Goal: Task Accomplishment & Management: Manage account settings

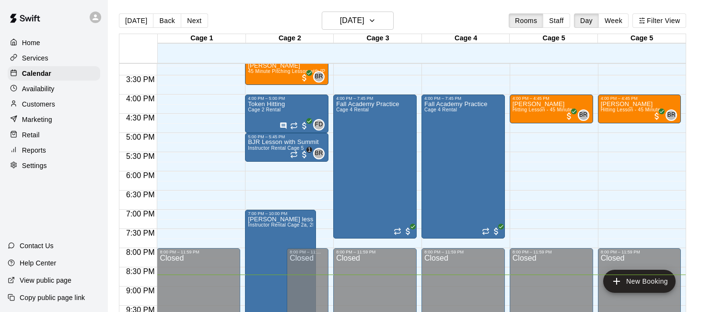
scroll to position [585, 0]
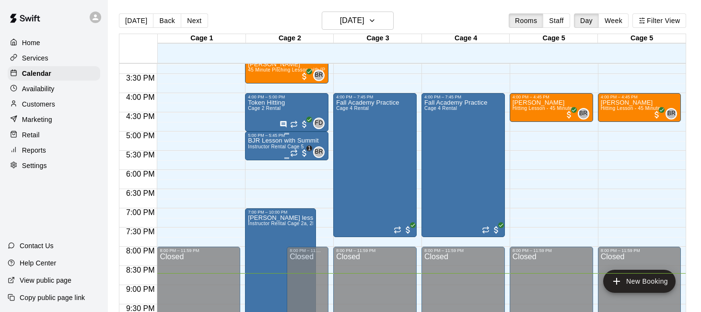
click at [269, 146] on span "Instructor Rental Cage 5" at bounding box center [276, 146] width 56 height 5
click at [260, 177] on img "edit" at bounding box center [258, 177] width 11 height 11
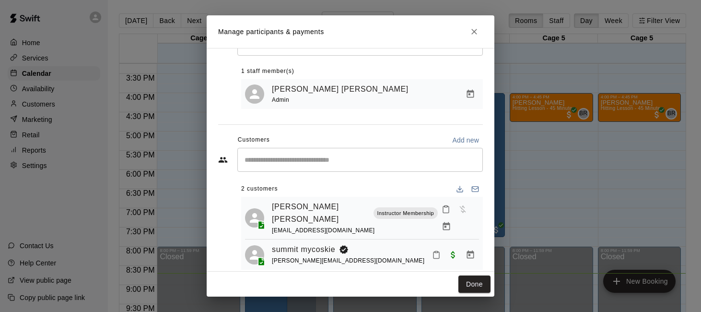
scroll to position [49, 0]
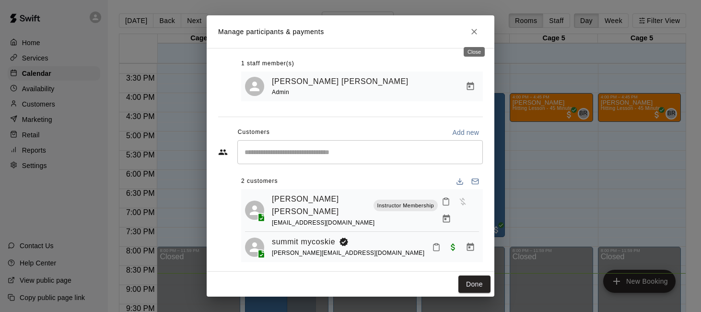
click at [481, 29] on button "Close" at bounding box center [474, 31] width 17 height 17
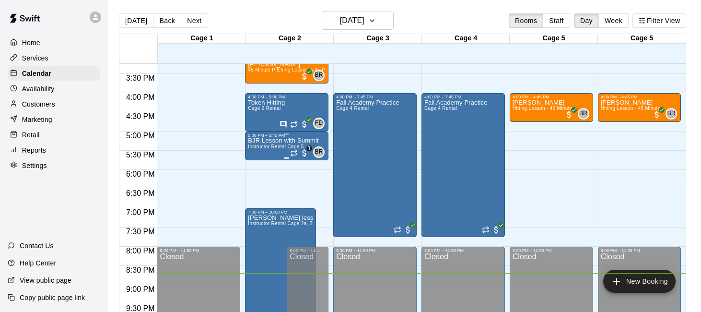
click at [269, 141] on p "BJR Lesson with Summit" at bounding box center [283, 141] width 71 height 0
click at [258, 197] on icon "delete" at bounding box center [258, 196] width 7 height 9
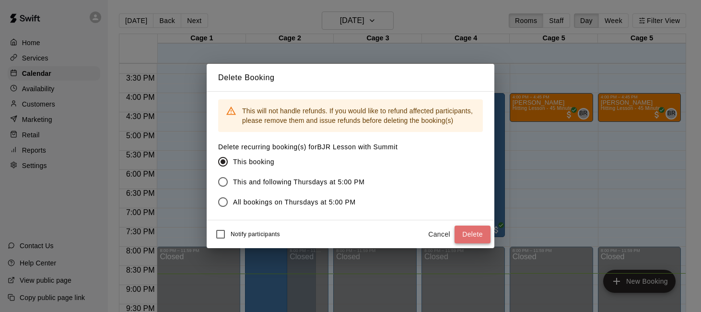
click at [468, 232] on button "Delete" at bounding box center [473, 234] width 36 height 18
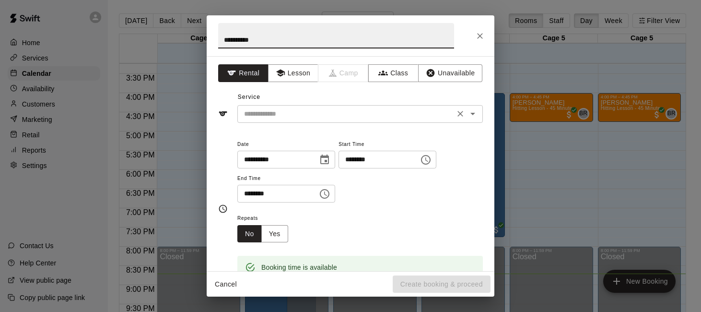
type input "**********"
click at [294, 112] on input "text" at bounding box center [346, 114] width 212 height 12
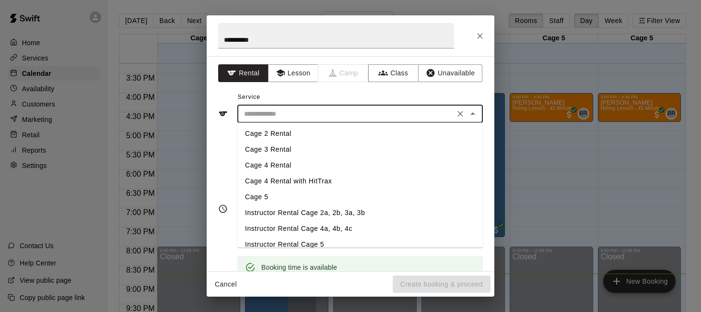
scroll to position [46, 0]
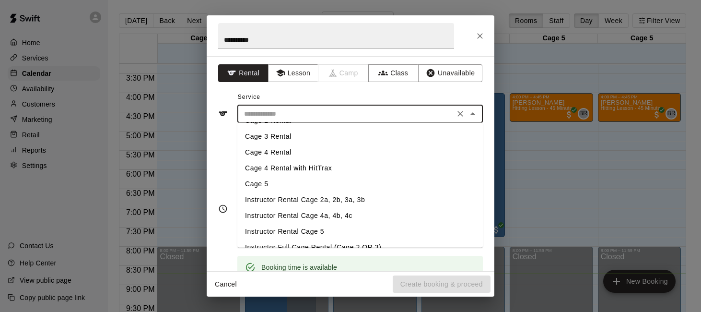
click at [331, 216] on li "Instructor Rental Cage 4a, 4b, 4c" at bounding box center [360, 216] width 246 height 16
type input "**********"
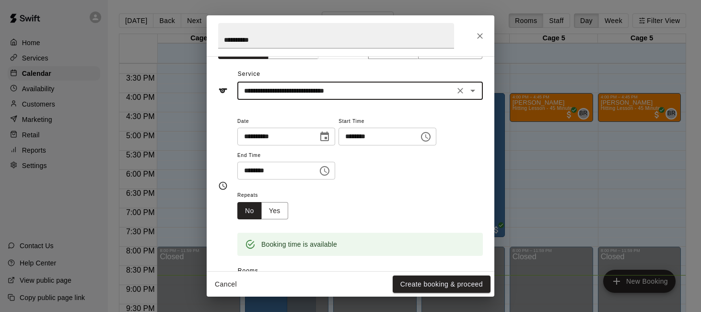
scroll to position [24, 0]
click at [257, 173] on input "********" at bounding box center [274, 170] width 74 height 18
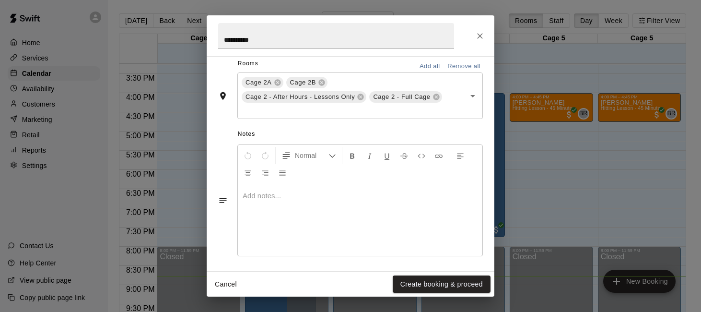
scroll to position [233, 0]
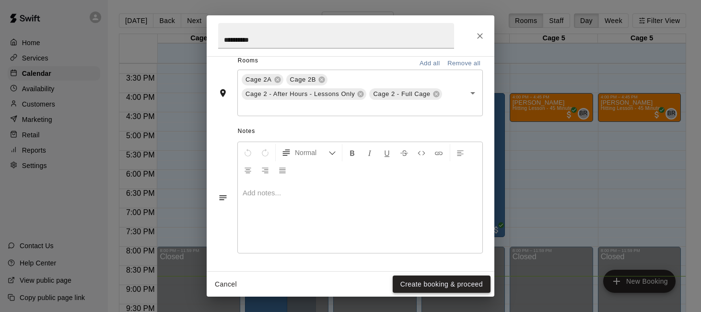
type input "********"
click at [424, 283] on button "Create booking & proceed" at bounding box center [442, 284] width 98 height 18
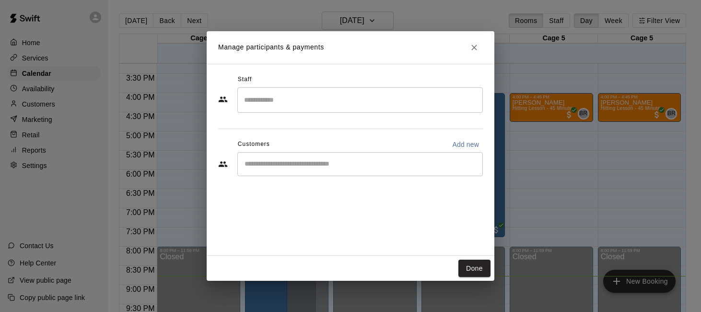
click at [473, 47] on icon "Close" at bounding box center [475, 48] width 6 height 6
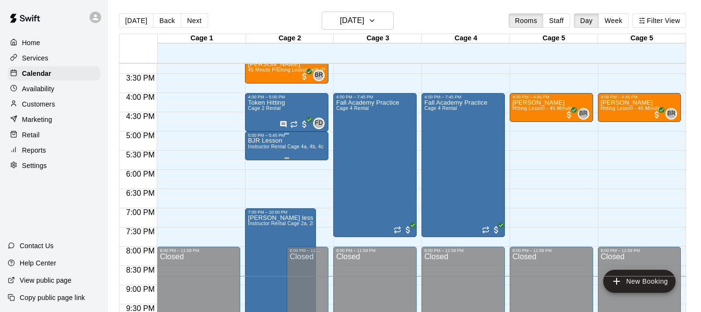
click at [290, 146] on span "Instructor Rental Cage 4a, 4b, 4c" at bounding box center [286, 146] width 76 height 5
click at [259, 198] on icon "delete" at bounding box center [258, 200] width 7 height 9
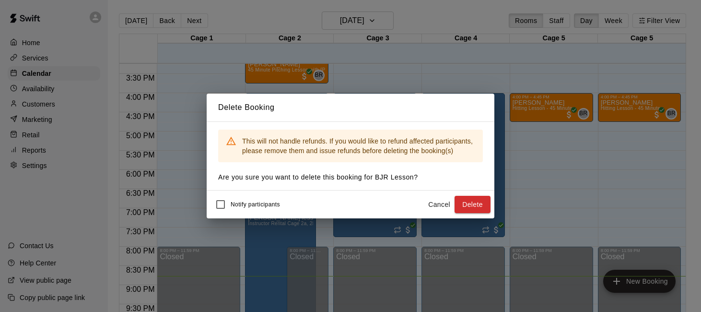
click at [461, 192] on div "Notify participants Cancel Delete" at bounding box center [351, 204] width 288 height 28
click at [463, 199] on button "Delete" at bounding box center [473, 205] width 36 height 18
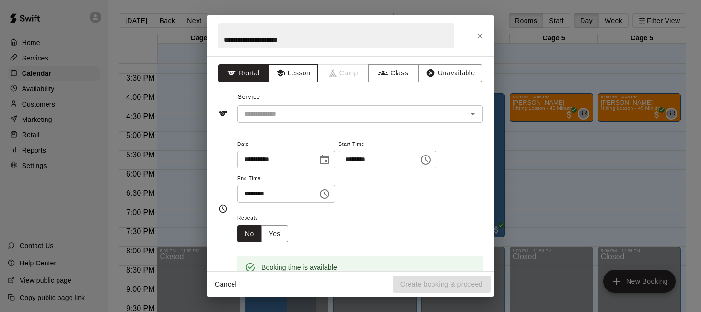
type input "**********"
click at [299, 64] on button "Lesson" at bounding box center [293, 73] width 50 height 18
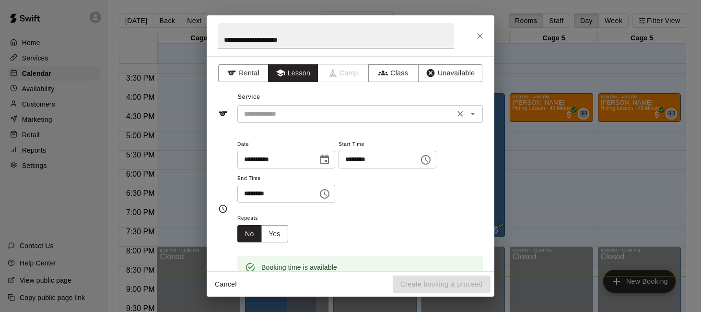
click at [293, 106] on div "​" at bounding box center [360, 114] width 246 height 18
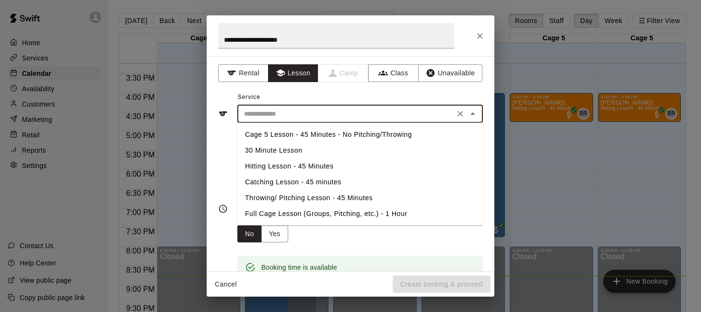
click at [287, 196] on li "Throwing/ Pitching Lesson - 45 Minutes" at bounding box center [360, 198] width 246 height 16
type input "**********"
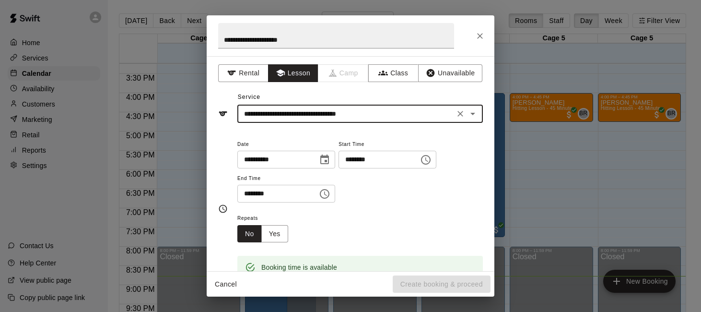
click at [257, 194] on input "********" at bounding box center [274, 194] width 74 height 18
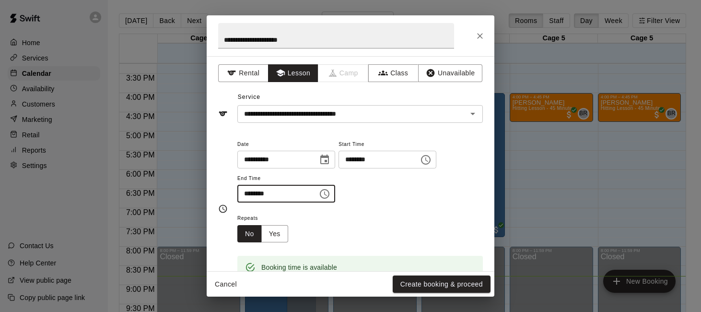
type input "********"
click at [351, 208] on div "**********" at bounding box center [360, 175] width 246 height 74
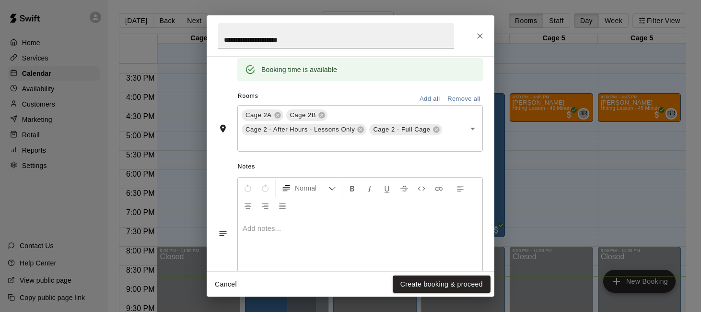
scroll to position [222, 0]
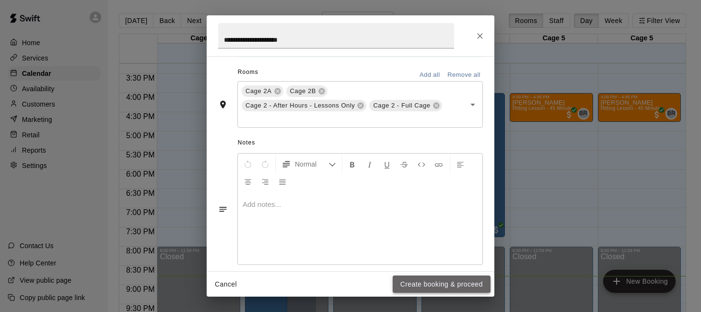
click at [411, 282] on button "Create booking & proceed" at bounding box center [442, 284] width 98 height 18
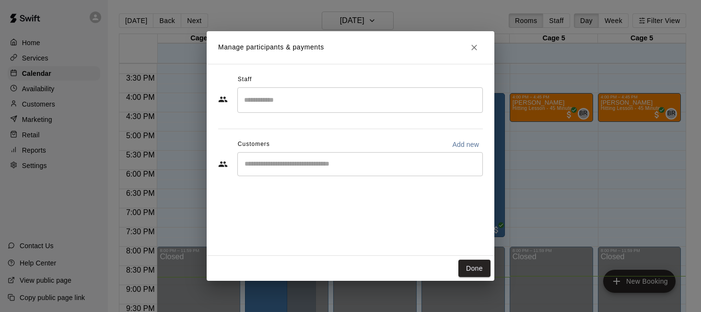
click at [316, 101] on input "Search staff" at bounding box center [360, 100] width 237 height 17
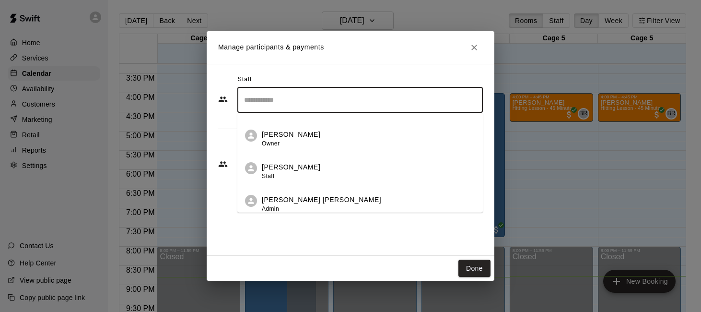
scroll to position [226, 0]
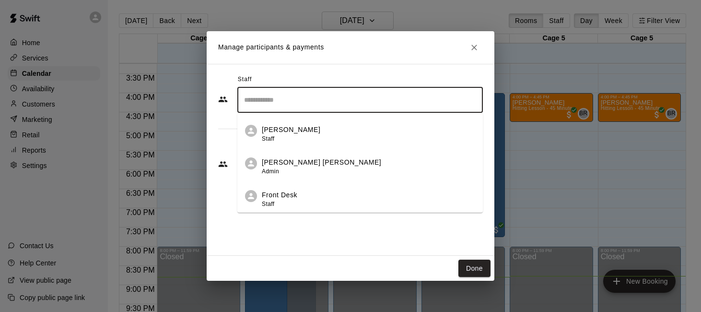
click at [322, 163] on div "[PERSON_NAME] [PERSON_NAME] Admin" at bounding box center [368, 166] width 213 height 19
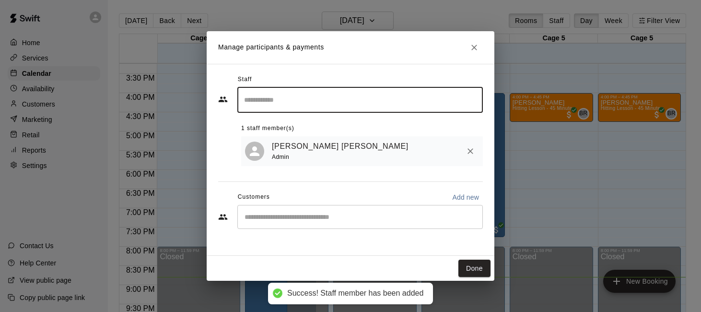
click at [288, 222] on input "Start typing to search customers..." at bounding box center [360, 217] width 237 height 10
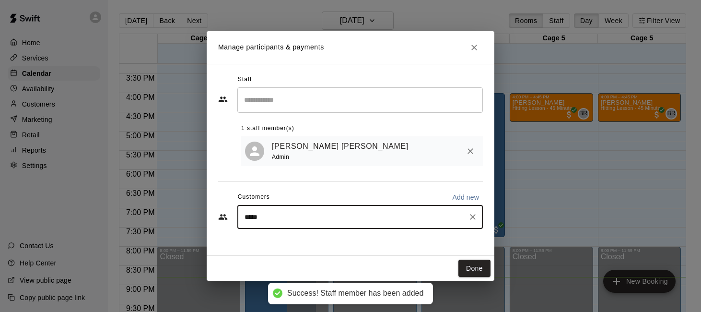
type input "******"
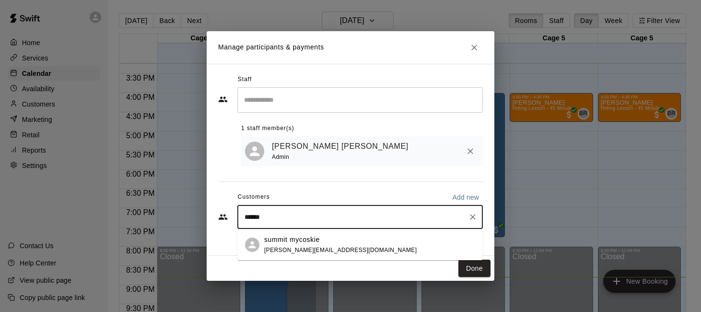
click at [285, 240] on p "summit mycoskie" at bounding box center [292, 240] width 56 height 10
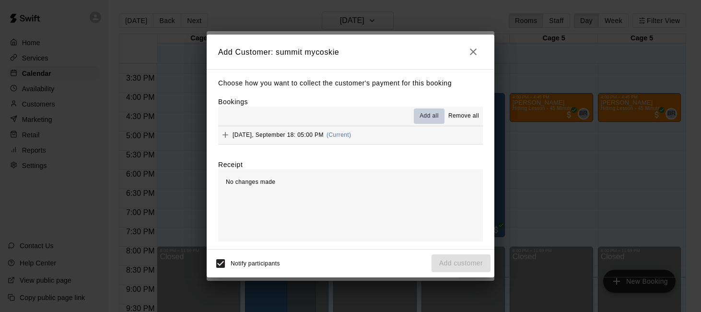
click at [434, 120] on span "Add all" at bounding box center [429, 116] width 19 height 10
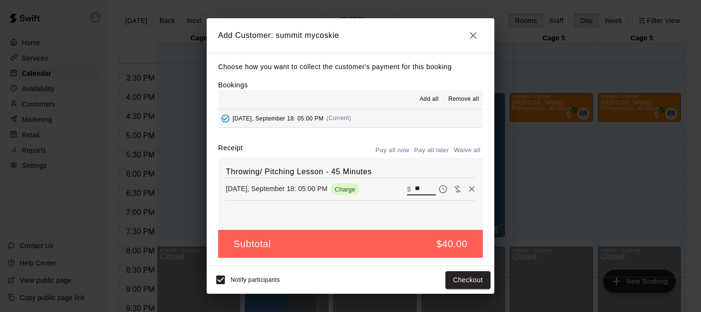
click at [425, 188] on input "**" at bounding box center [425, 189] width 21 height 12
type input "*"
type input "**"
click at [457, 280] on button "Checkout" at bounding box center [468, 280] width 45 height 18
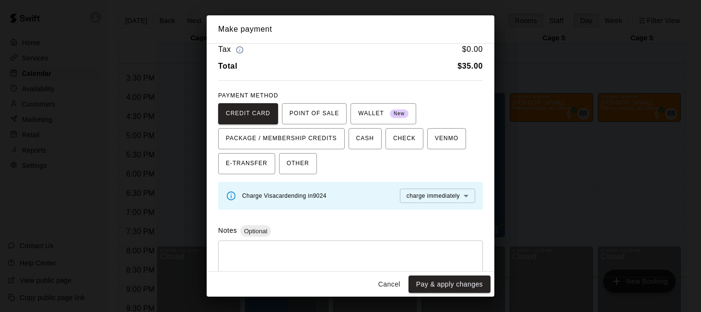
scroll to position [46, 0]
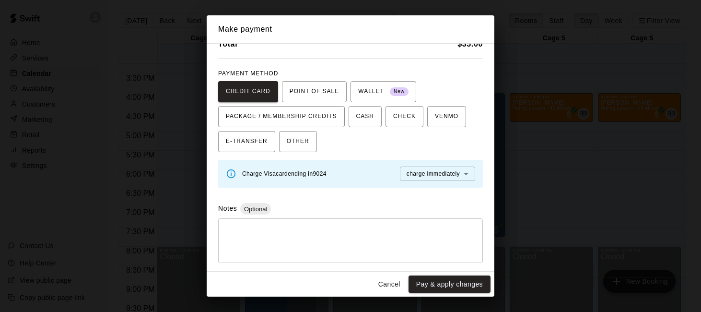
click at [373, 229] on textarea at bounding box center [350, 240] width 251 height 29
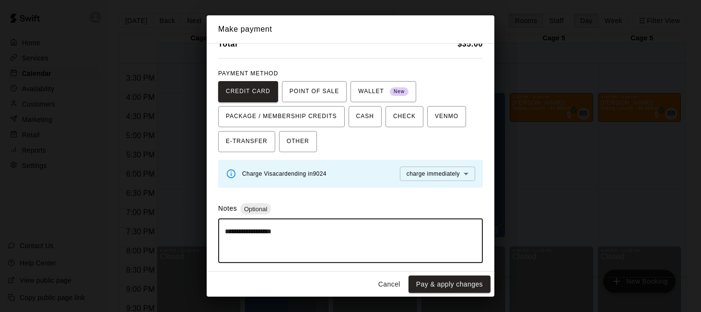
click at [249, 232] on textarea "**********" at bounding box center [350, 240] width 251 height 29
type textarea "**********"
click at [440, 282] on button "Pay & apply changes" at bounding box center [450, 284] width 82 height 18
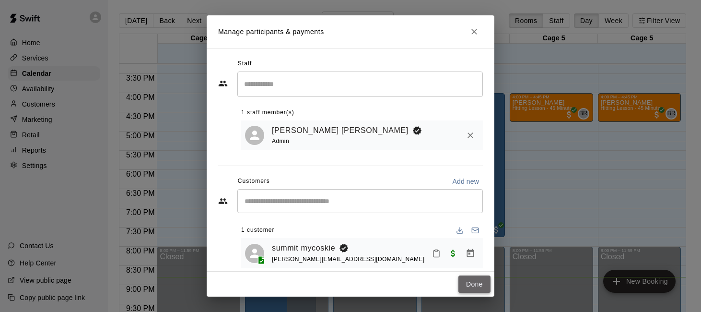
click at [466, 282] on button "Done" at bounding box center [475, 284] width 32 height 18
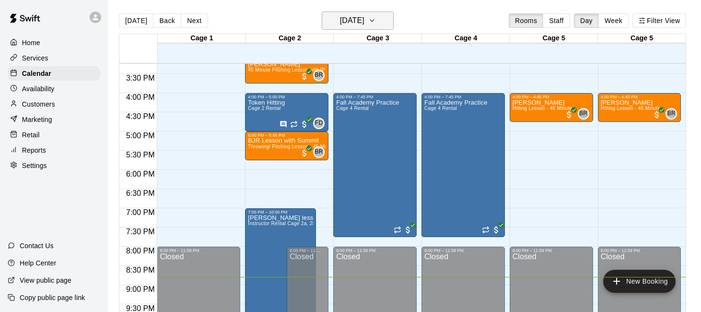
click at [381, 18] on button "[DATE]" at bounding box center [358, 21] width 72 height 18
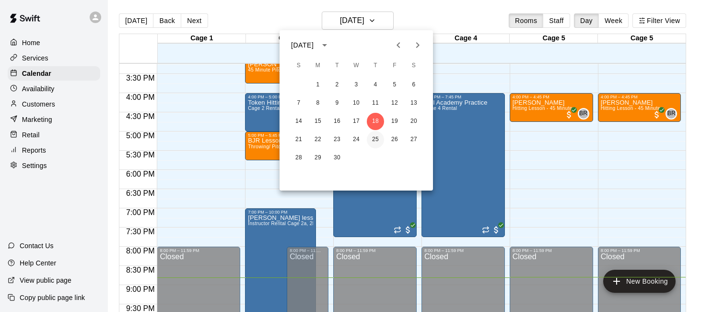
click at [379, 138] on button "25" at bounding box center [375, 139] width 17 height 17
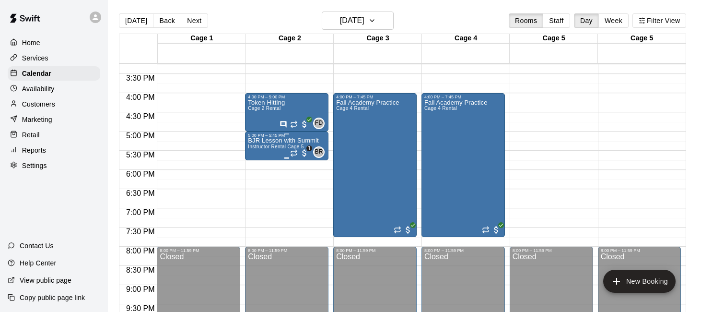
click at [276, 146] on span "Instructor Rental Cage 5" at bounding box center [276, 146] width 56 height 5
click at [255, 202] on icon "delete" at bounding box center [258, 200] width 7 height 9
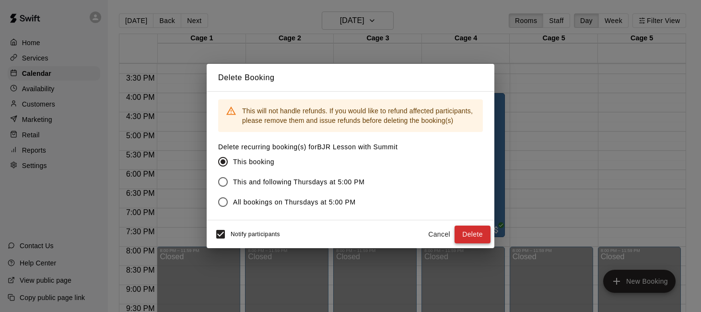
click at [473, 234] on button "Delete" at bounding box center [473, 234] width 36 height 18
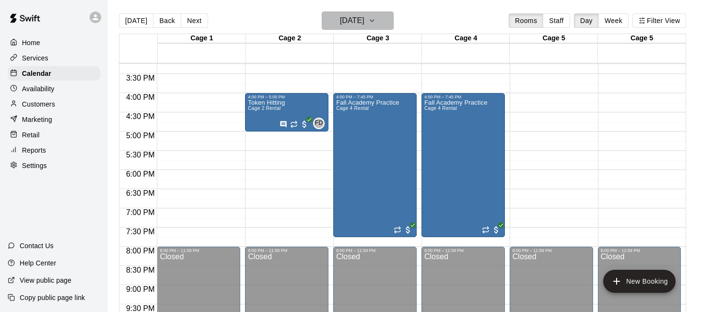
click at [392, 25] on button "[DATE]" at bounding box center [358, 21] width 72 height 18
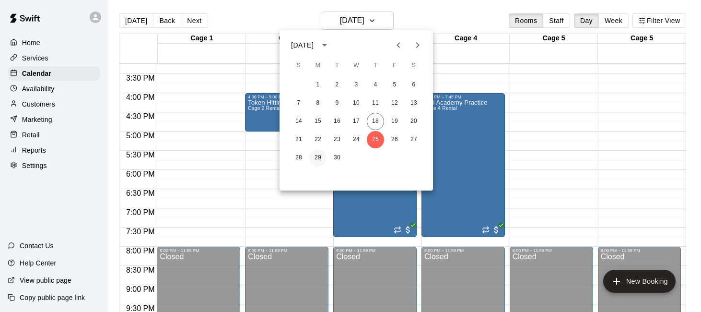
click at [317, 157] on button "29" at bounding box center [317, 157] width 17 height 17
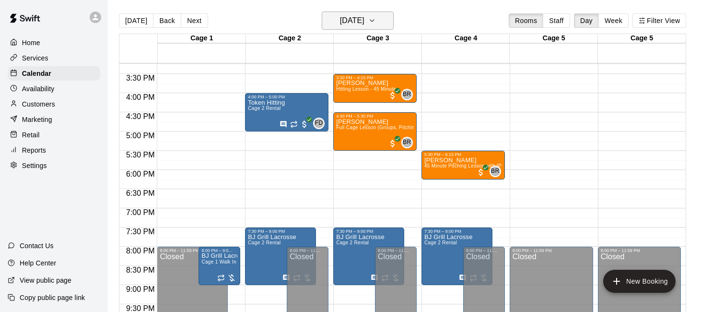
click at [376, 15] on icon "button" at bounding box center [372, 21] width 8 height 12
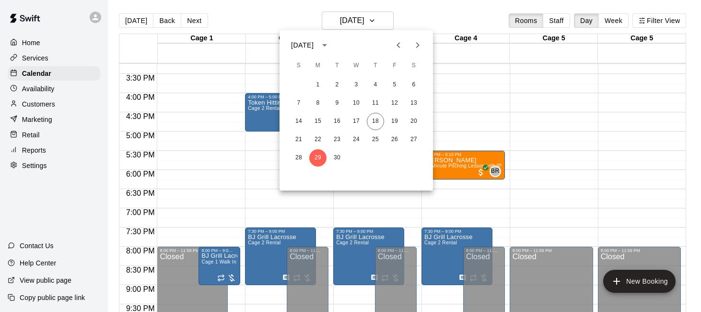
click at [416, 49] on icon "Next month" at bounding box center [418, 45] width 12 height 12
click at [320, 98] on button "6" at bounding box center [317, 102] width 17 height 17
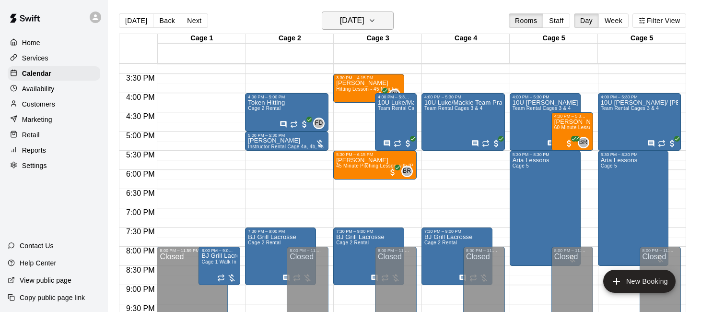
click at [365, 18] on h6 "[DATE]" at bounding box center [352, 20] width 24 height 13
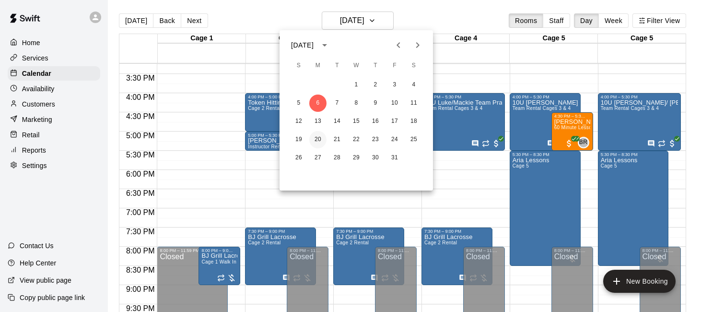
click at [322, 139] on button "20" at bounding box center [317, 139] width 17 height 17
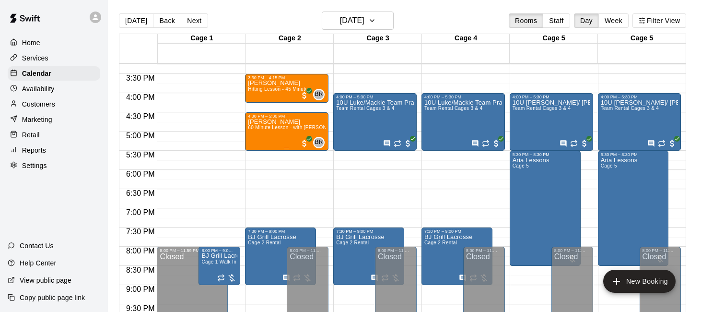
click at [307, 129] on span "60 Minute Lesson - with [PERSON_NAME] [PERSON_NAME]" at bounding box center [318, 127] width 141 height 5
click at [256, 131] on icon "edit" at bounding box center [258, 136] width 12 height 12
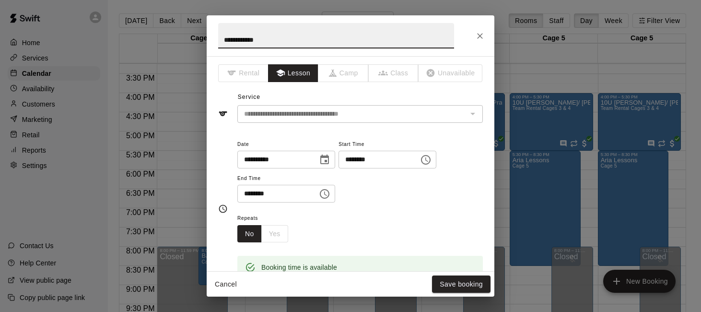
click at [350, 156] on input "********" at bounding box center [376, 160] width 74 height 18
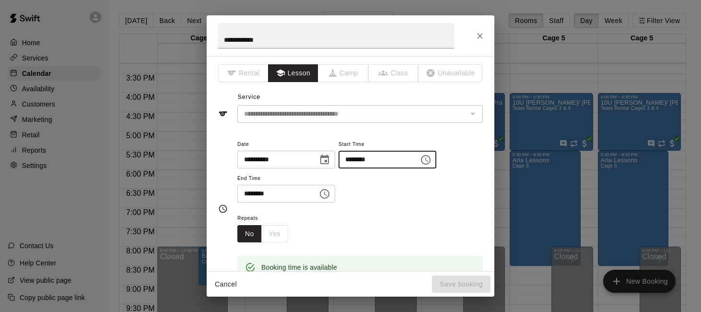
type input "********"
click at [260, 190] on input "********" at bounding box center [274, 194] width 74 height 18
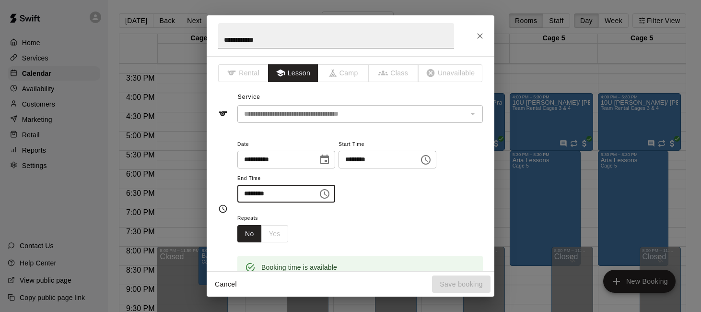
click at [248, 197] on input "********" at bounding box center [274, 194] width 74 height 18
type input "********"
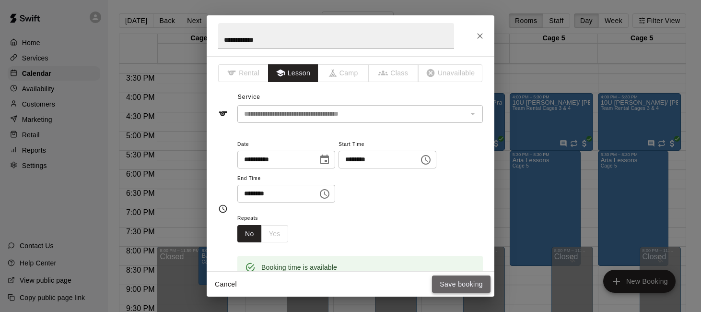
click at [468, 282] on button "Save booking" at bounding box center [461, 284] width 59 height 18
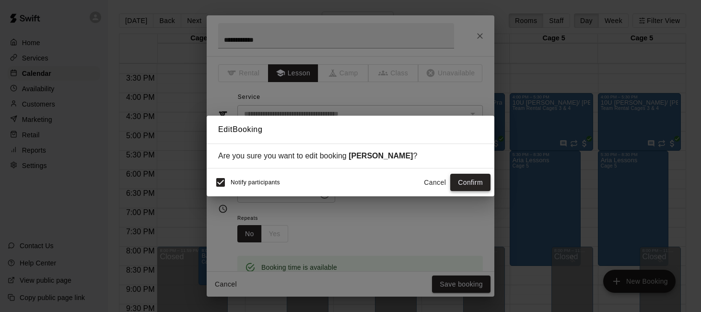
click at [462, 178] on button "Confirm" at bounding box center [470, 183] width 40 height 18
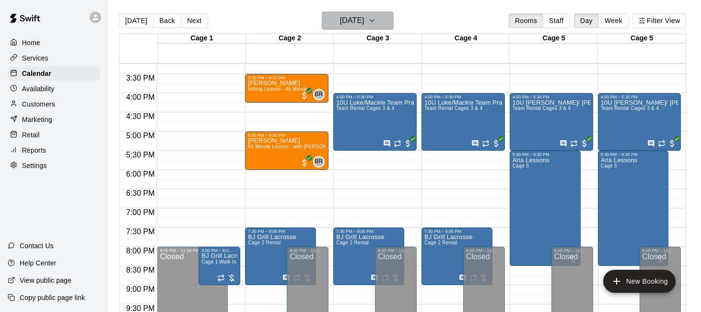
click at [380, 19] on button "[DATE]" at bounding box center [358, 21] width 72 height 18
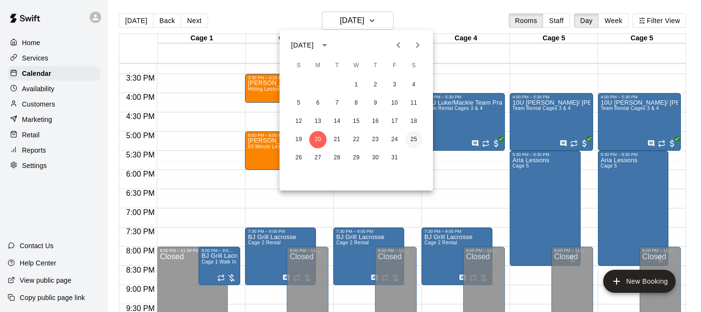
click at [414, 138] on button "25" at bounding box center [413, 139] width 17 height 17
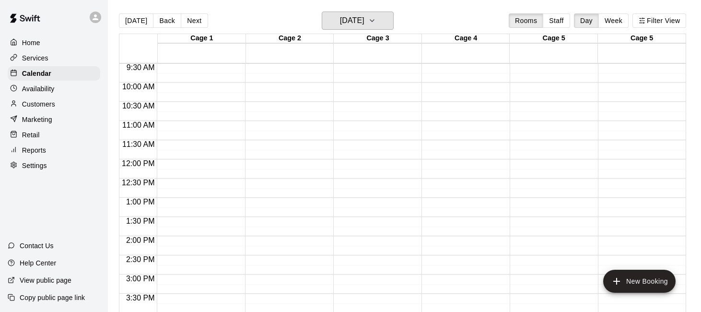
scroll to position [363, 0]
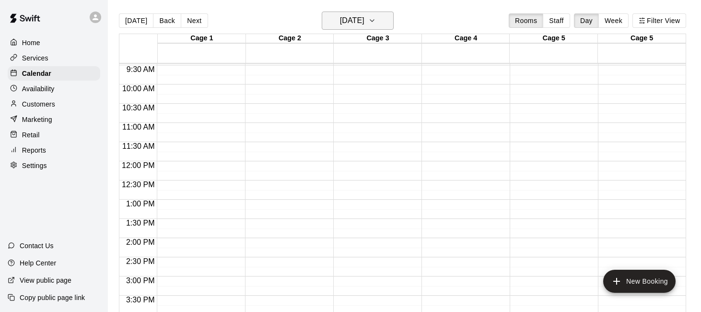
click at [365, 21] on h6 "[DATE]" at bounding box center [352, 20] width 24 height 13
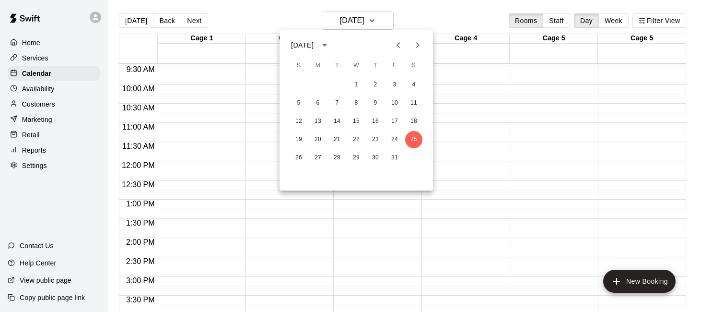
click at [395, 49] on icon "Previous month" at bounding box center [399, 45] width 12 height 12
click at [415, 121] on button "20" at bounding box center [413, 121] width 17 height 17
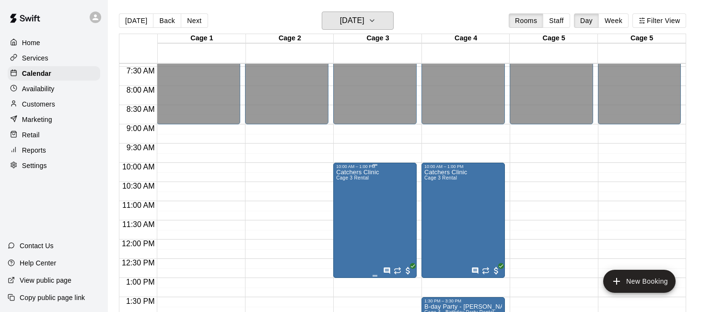
scroll to position [284, 0]
click at [295, 187] on div "12:00 AM – 9:00 AM Closed 4:30 PM – 8:00 PM Fal Academy Team Party Wiffle Ball …" at bounding box center [286, 239] width 83 height 921
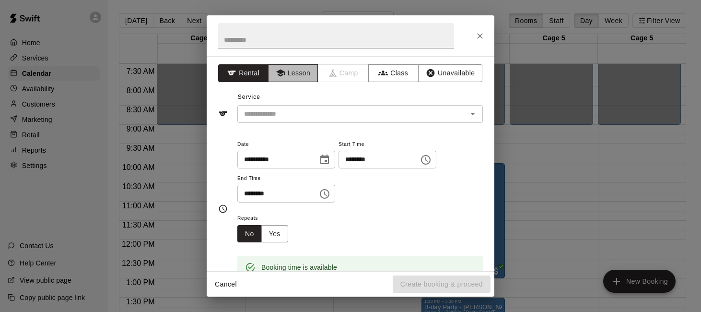
click at [288, 76] on button "Lesson" at bounding box center [293, 73] width 50 height 18
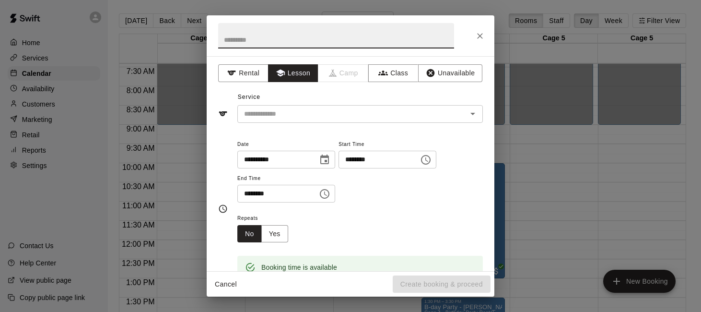
click at [274, 39] on input "text" at bounding box center [336, 35] width 236 height 25
click at [299, 35] on input "**********" at bounding box center [336, 35] width 236 height 25
click at [298, 40] on input "**********" at bounding box center [336, 35] width 236 height 25
type input "**********"
click at [425, 114] on input "text" at bounding box center [346, 114] width 212 height 12
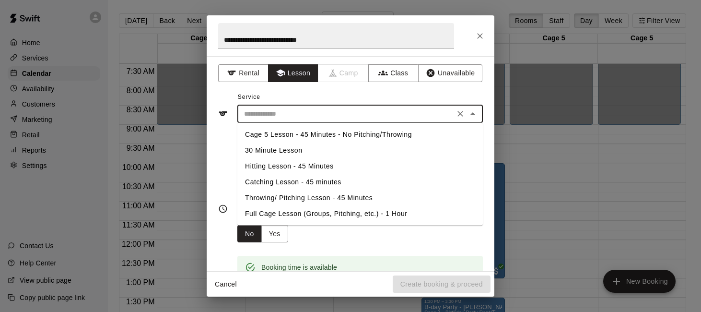
click at [380, 220] on li "Full Cage Lesson (Groups, Pitching, etc.) - 1 Hour" at bounding box center [360, 214] width 246 height 16
type input "**********"
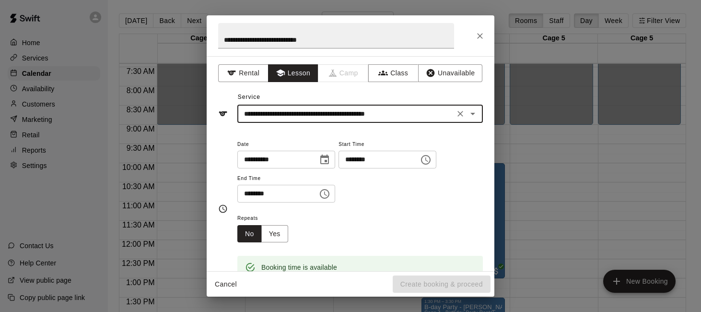
click at [256, 190] on input "********" at bounding box center [274, 194] width 74 height 18
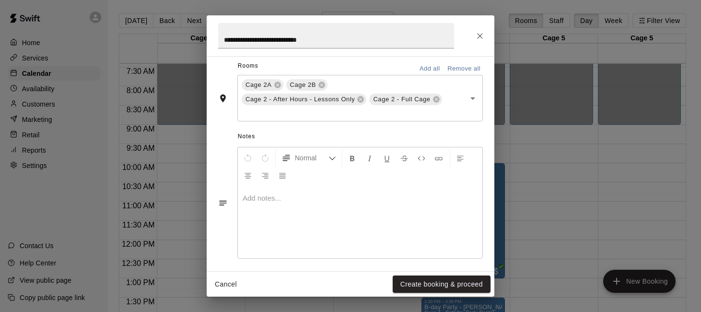
scroll to position [233, 0]
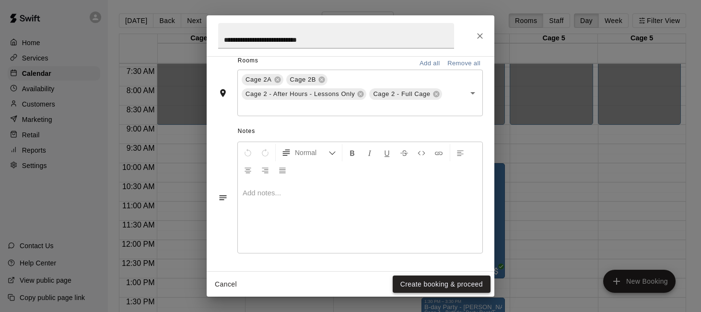
type input "********"
click at [409, 280] on button "Create booking & proceed" at bounding box center [442, 284] width 98 height 18
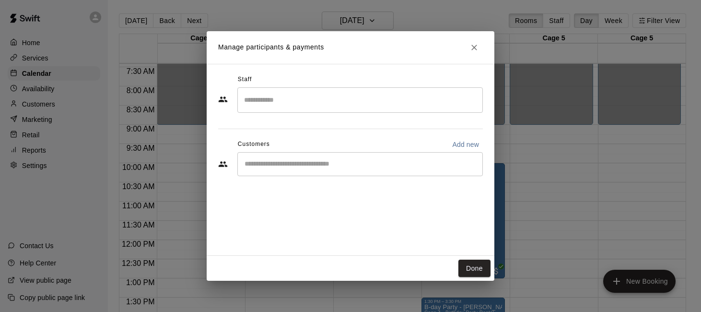
click at [308, 96] on input "Search staff" at bounding box center [360, 100] width 237 height 17
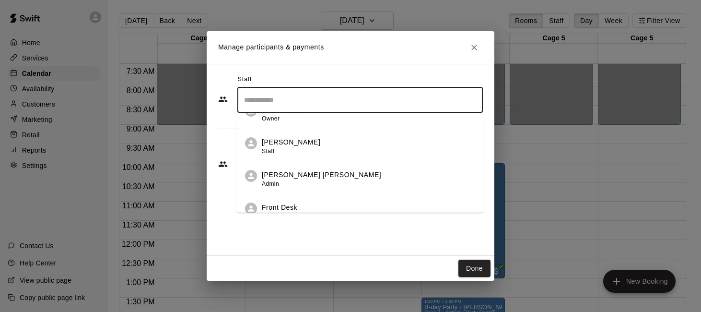
scroll to position [226, 0]
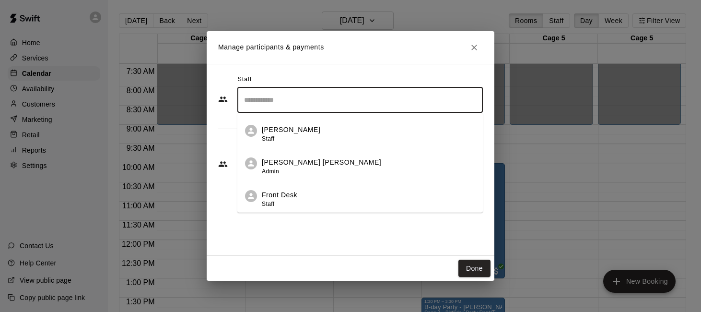
click at [325, 167] on div "[PERSON_NAME] [PERSON_NAME] Admin" at bounding box center [368, 166] width 213 height 19
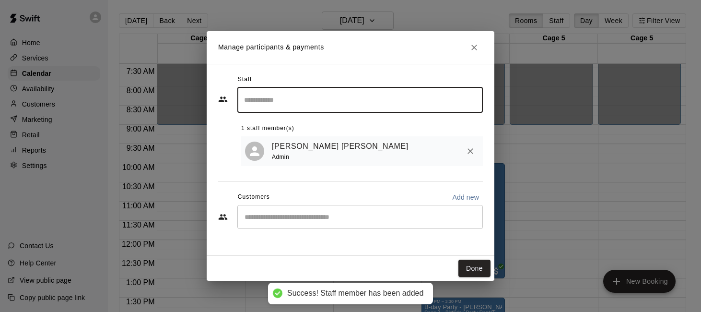
click at [295, 218] on input "Start typing to search customers..." at bounding box center [360, 217] width 237 height 10
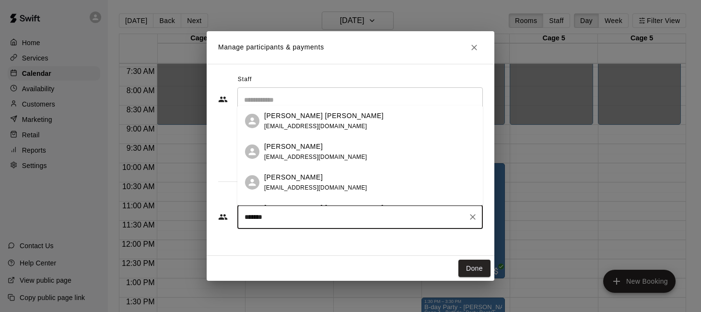
type input "********"
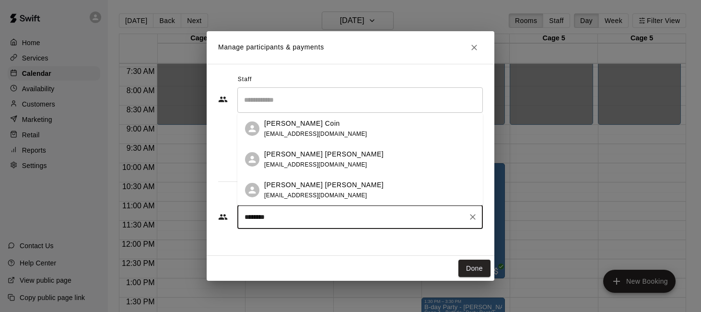
click at [325, 154] on div "[PERSON_NAME] [PERSON_NAME]" at bounding box center [323, 154] width 119 height 10
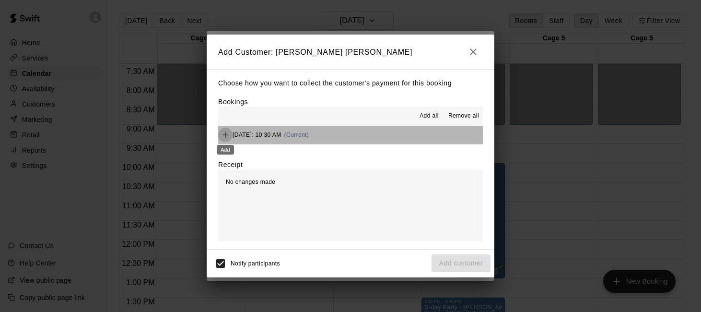
click at [227, 135] on icon "Add" at bounding box center [226, 135] width 10 height 10
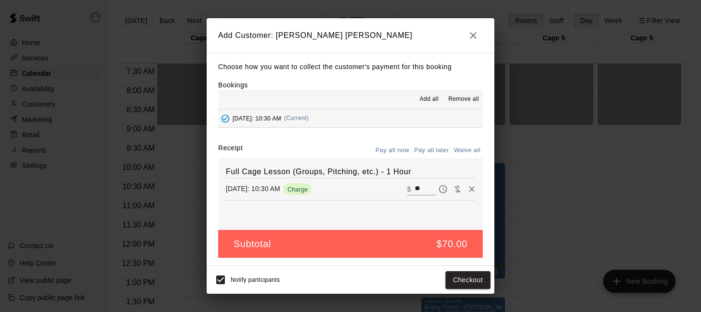
click at [423, 151] on button "Pay all later" at bounding box center [432, 150] width 40 height 15
click at [433, 149] on button "Pay all later" at bounding box center [432, 150] width 40 height 15
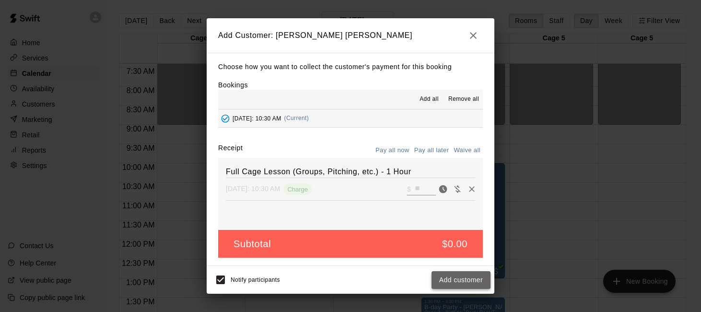
click at [444, 278] on button "Add customer" at bounding box center [461, 280] width 59 height 18
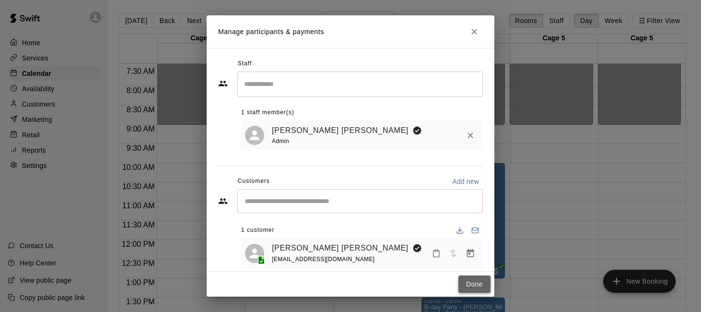
click at [472, 285] on button "Done" at bounding box center [475, 284] width 32 height 18
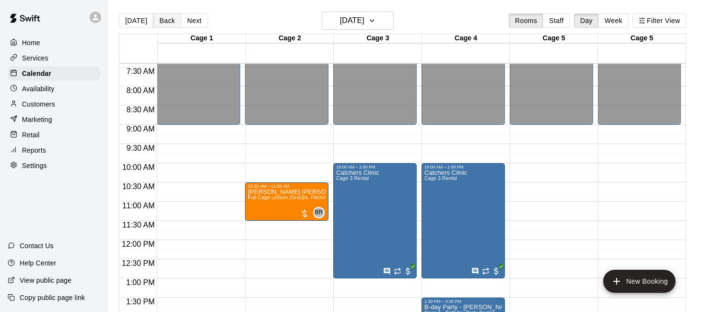
click at [167, 21] on button "Back" at bounding box center [167, 20] width 28 height 14
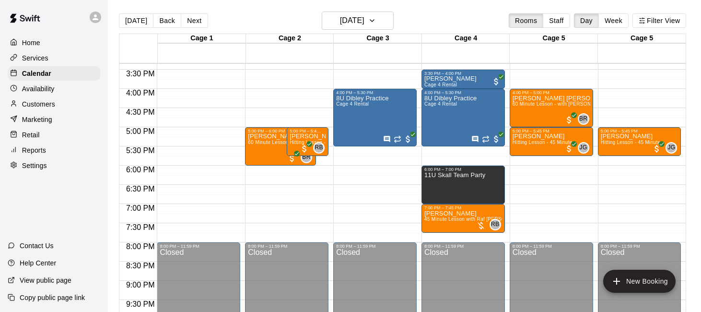
scroll to position [594, 0]
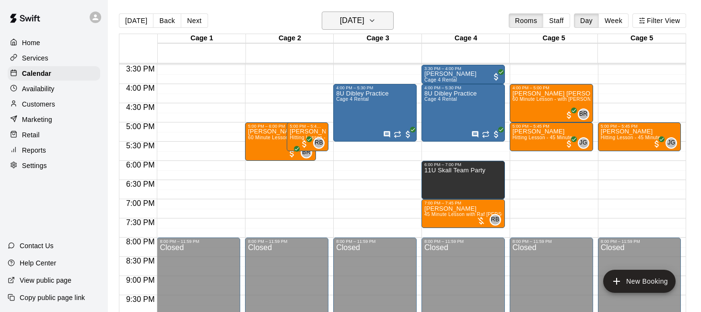
click at [376, 19] on icon "button" at bounding box center [372, 21] width 8 height 12
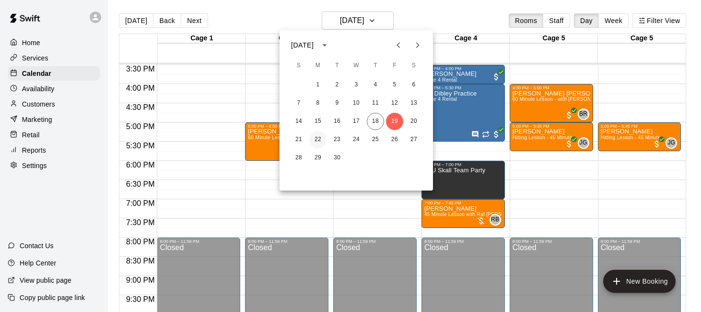
click at [319, 138] on button "22" at bounding box center [317, 139] width 17 height 17
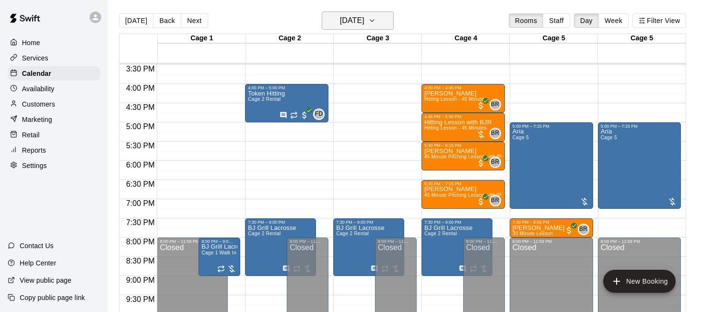
click at [365, 26] on h6 "[DATE]" at bounding box center [352, 20] width 24 height 13
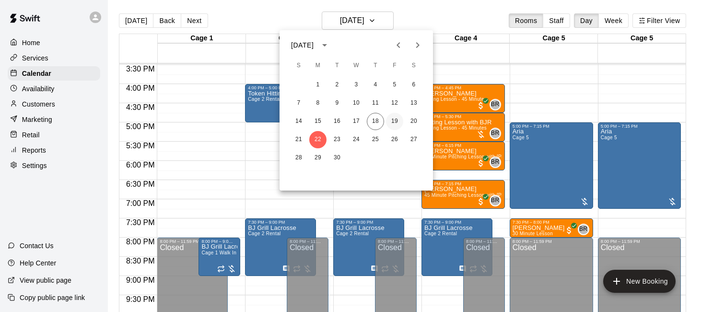
click at [396, 118] on button "19" at bounding box center [394, 121] width 17 height 17
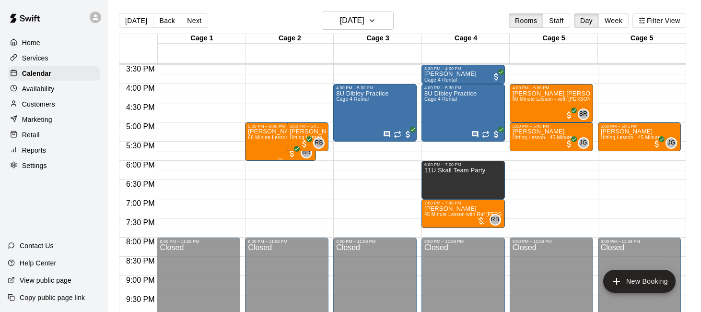
click at [275, 139] on span "60 Minute Lesson - with [PERSON_NAME] [PERSON_NAME]" at bounding box center [318, 137] width 141 height 5
click at [258, 147] on icon "edit" at bounding box center [258, 145] width 9 height 9
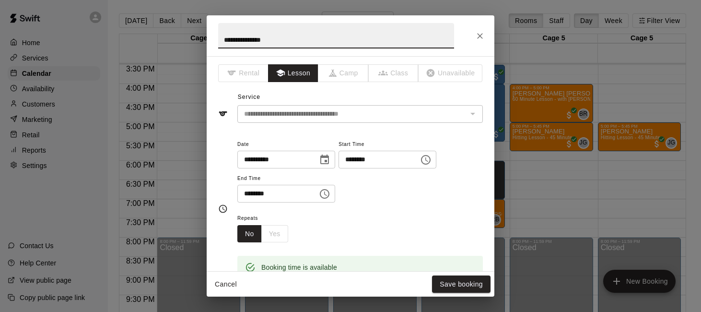
click at [329, 161] on icon "Choose date, selected date is Sep 19, 2025" at bounding box center [324, 159] width 9 height 10
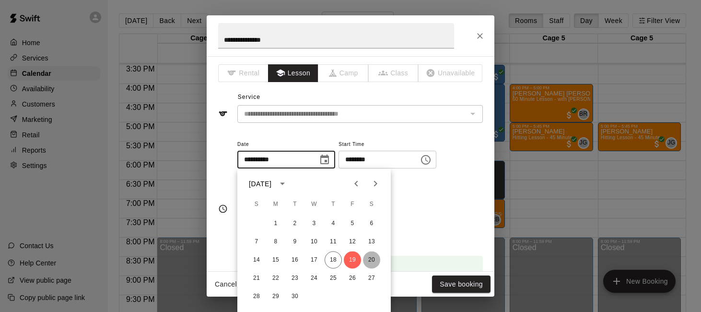
click at [371, 257] on button "20" at bounding box center [371, 259] width 17 height 17
type input "**********"
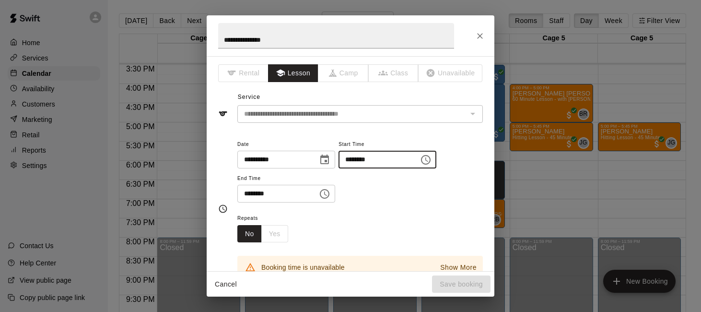
click at [351, 161] on input "********" at bounding box center [376, 160] width 74 height 18
type input "********"
click at [250, 193] on input "********" at bounding box center [274, 194] width 74 height 18
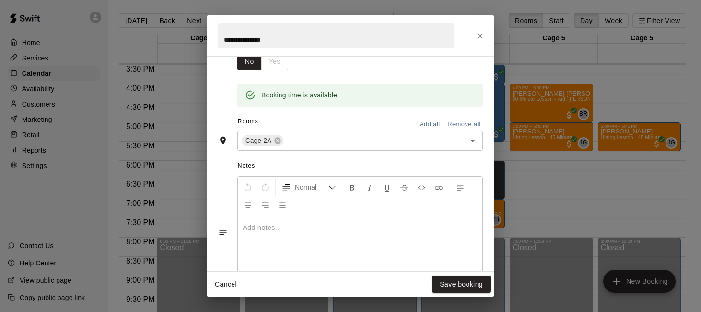
scroll to position [176, 0]
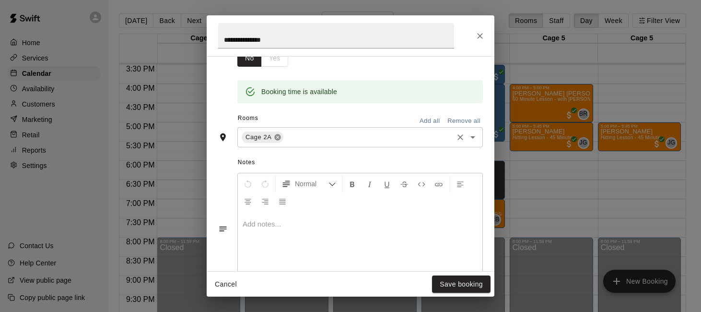
click at [280, 138] on icon at bounding box center [277, 137] width 6 height 6
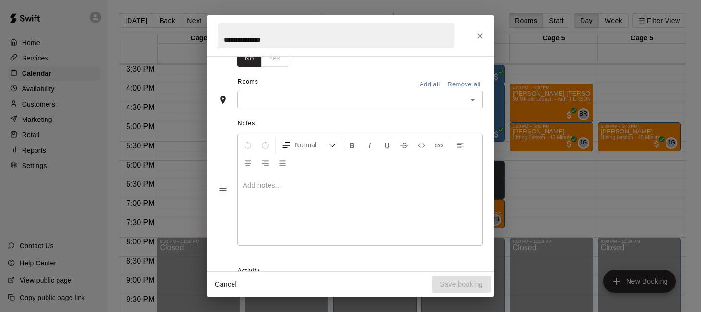
type input "********"
click at [284, 107] on div "​" at bounding box center [360, 100] width 246 height 18
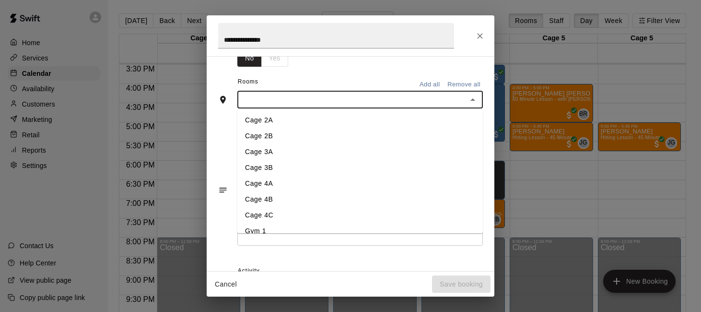
click at [288, 121] on li "Cage 2A" at bounding box center [360, 120] width 246 height 16
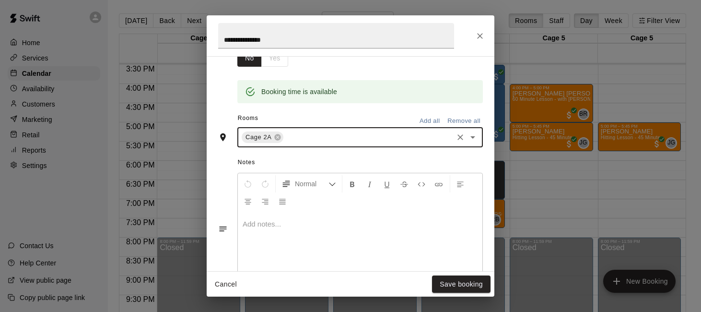
click at [314, 138] on input "text" at bounding box center [368, 137] width 167 height 12
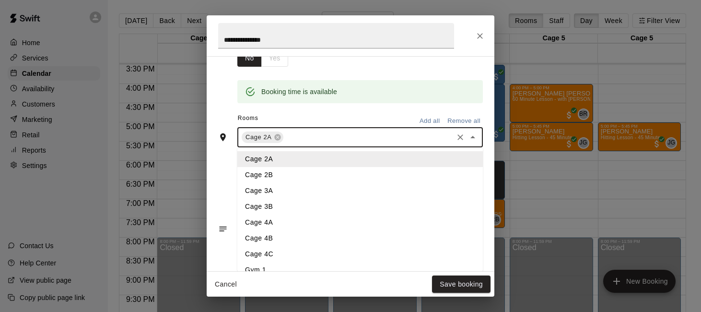
click at [302, 170] on li "Cage 2B" at bounding box center [360, 175] width 246 height 16
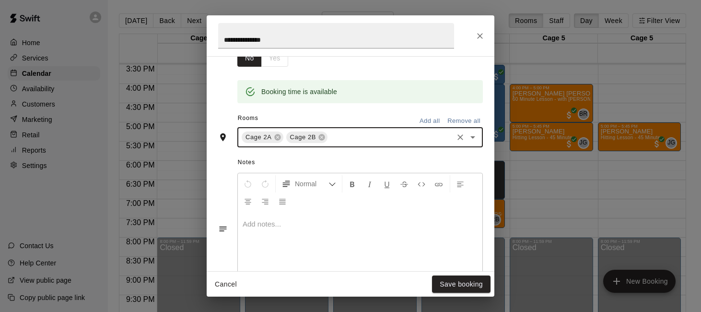
click at [363, 145] on div "Cage 2A Cage 2B ​" at bounding box center [360, 137] width 246 height 20
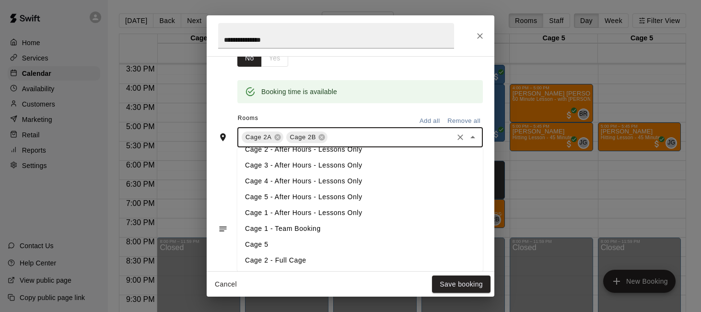
scroll to position [112, 0]
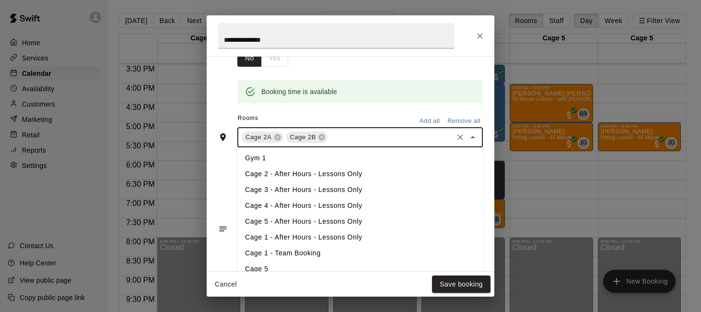
click at [354, 174] on li "Cage 2 - After Hours - Lessons Only" at bounding box center [360, 174] width 246 height 16
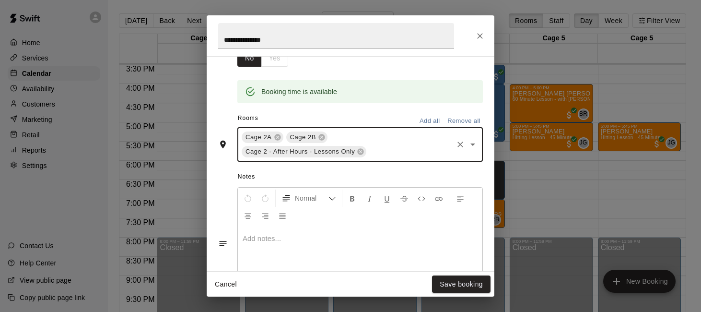
click at [390, 153] on input "text" at bounding box center [410, 152] width 84 height 12
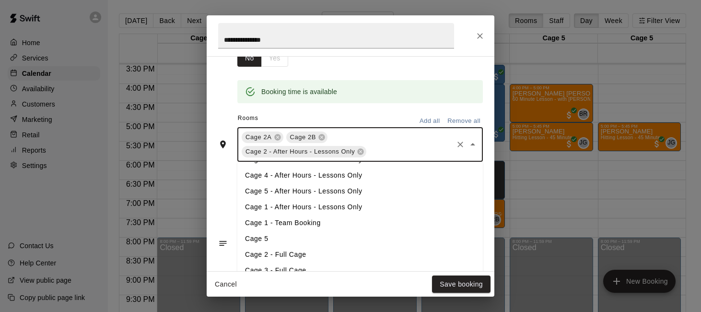
scroll to position [168, 0]
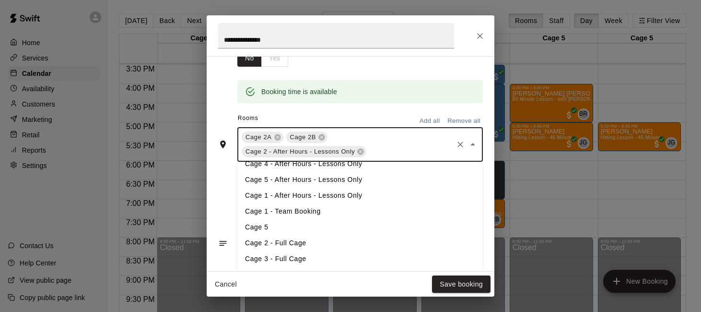
click at [376, 241] on li "Cage 2 - Full Cage" at bounding box center [360, 243] width 246 height 16
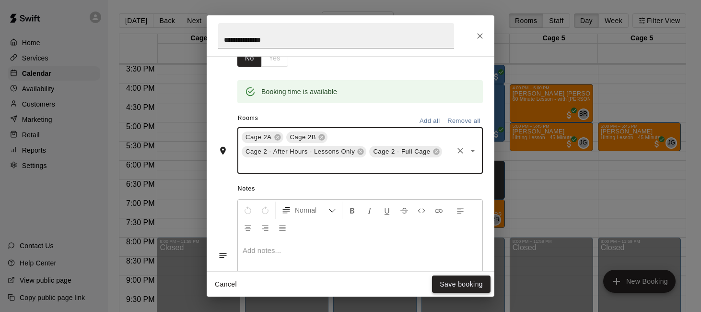
click at [449, 283] on button "Save booking" at bounding box center [461, 284] width 59 height 18
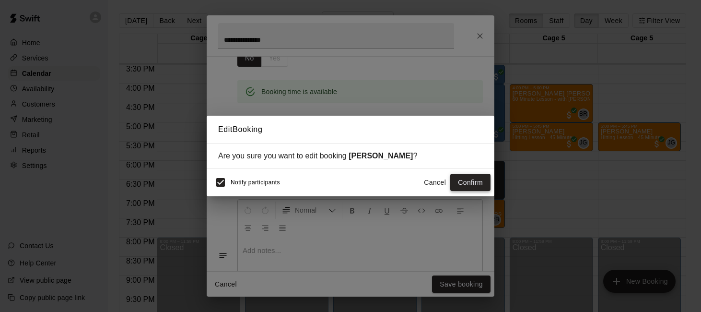
click at [472, 182] on button "Confirm" at bounding box center [470, 183] width 40 height 18
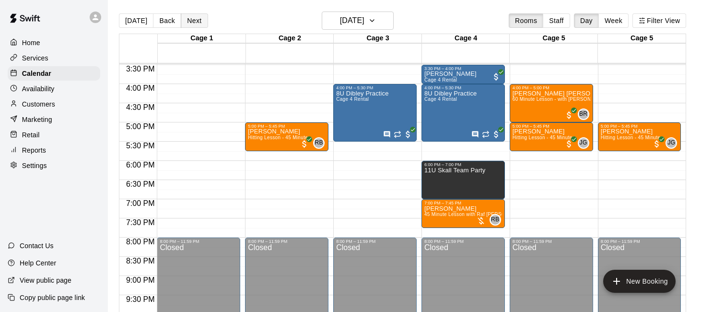
click at [192, 24] on button "Next" at bounding box center [194, 20] width 27 height 14
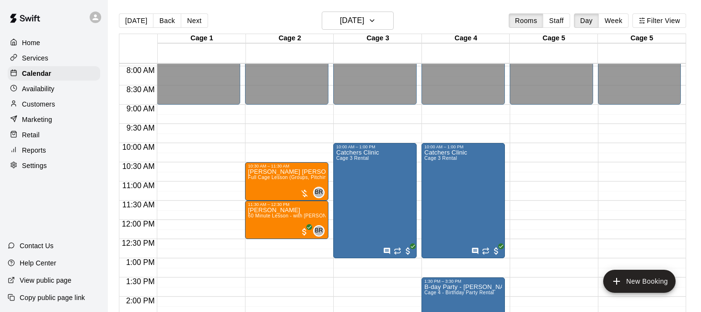
scroll to position [304, 0]
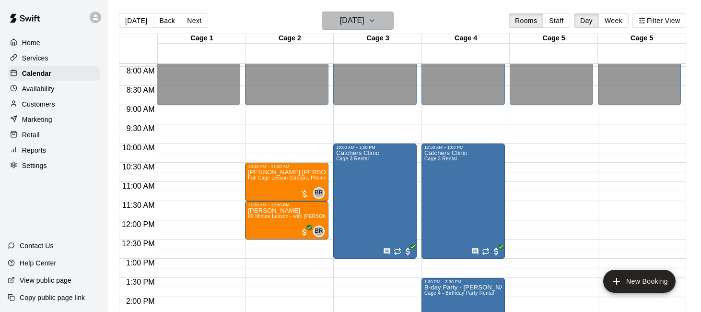
click at [374, 21] on icon "button" at bounding box center [372, 21] width 4 height 2
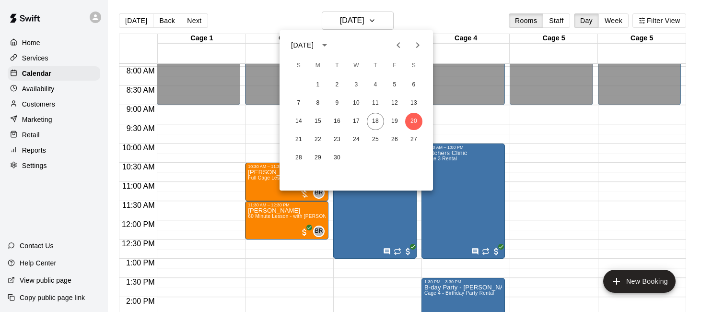
click at [423, 48] on icon "Next month" at bounding box center [418, 45] width 12 height 12
click at [392, 82] on button "3" at bounding box center [394, 84] width 17 height 17
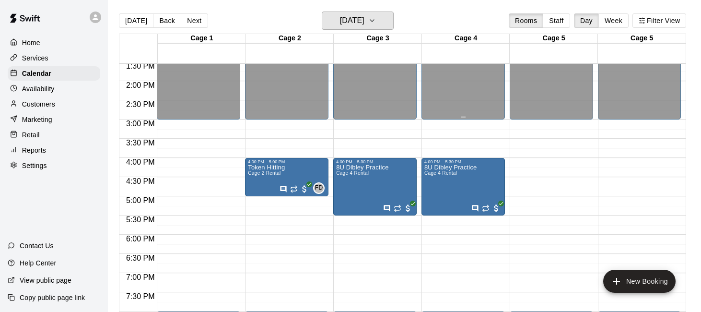
scroll to position [488, 0]
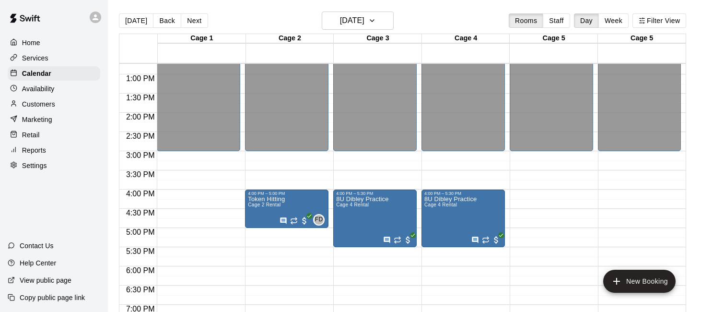
click at [53, 88] on p "Availability" at bounding box center [38, 89] width 33 height 10
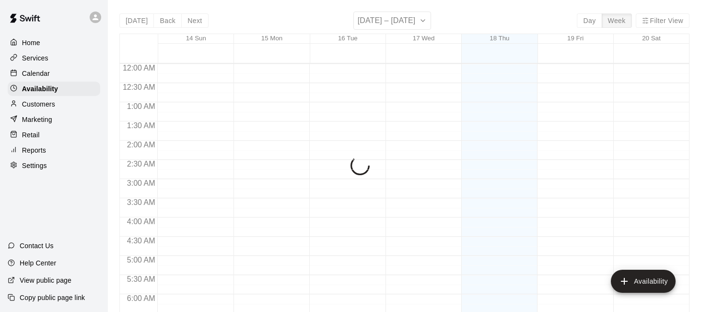
scroll to position [662, 0]
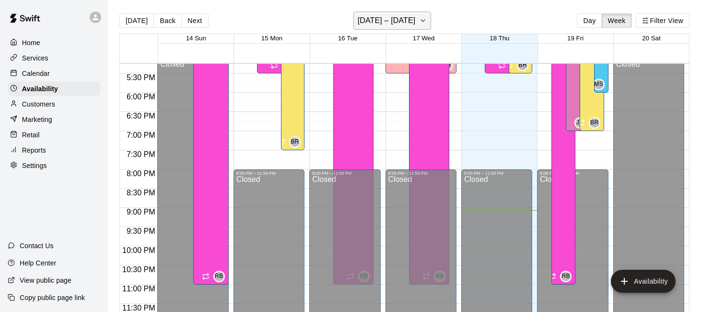
click at [419, 22] on button "[DATE] – [DATE]" at bounding box center [393, 21] width 78 height 18
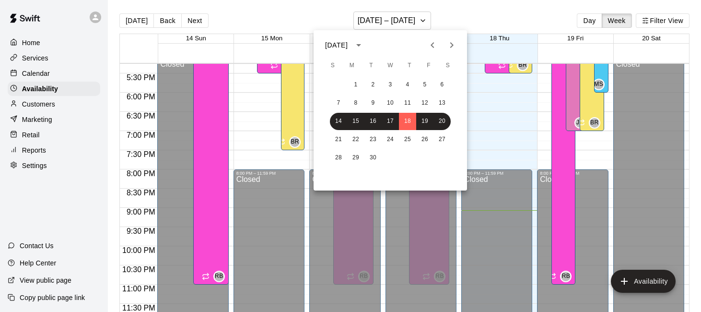
click at [455, 48] on icon "Next month" at bounding box center [452, 45] width 12 height 12
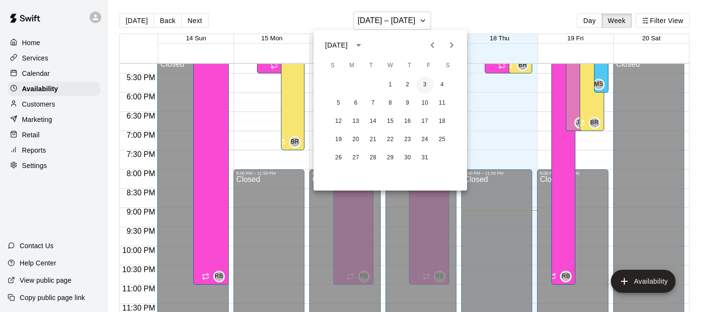
click at [420, 83] on button "3" at bounding box center [424, 84] width 17 height 17
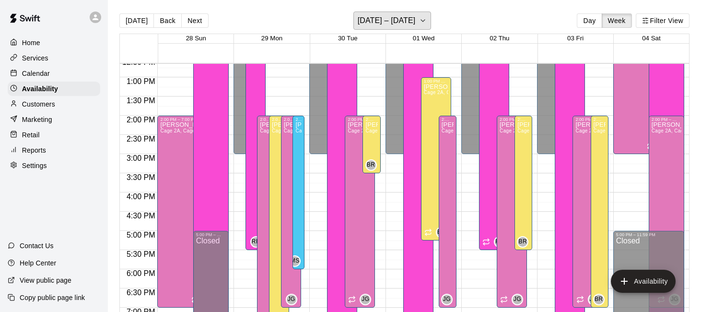
scroll to position [485, 0]
click at [602, 158] on div "[PERSON_NAME] [PERSON_NAME] Cage 2A, Cage 2B, Cage 3A, Cage 3B, Cage 4A, Cage 4…" at bounding box center [600, 278] width 12 height 312
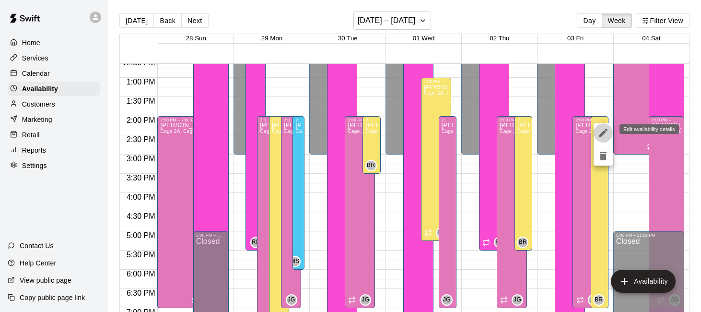
click at [602, 130] on icon "edit" at bounding box center [604, 133] width 12 height 12
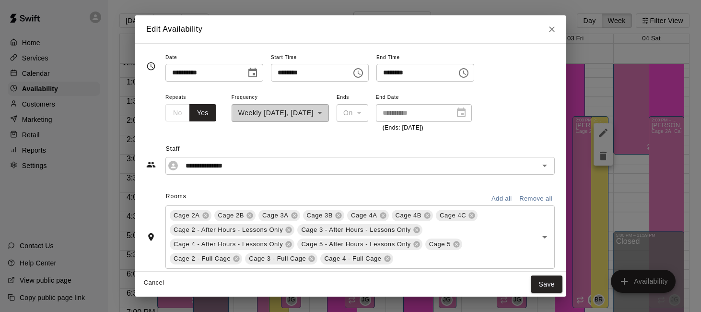
click at [393, 74] on input "********" at bounding box center [414, 73] width 74 height 18
type input "********"
click at [551, 285] on button "Save" at bounding box center [547, 284] width 32 height 18
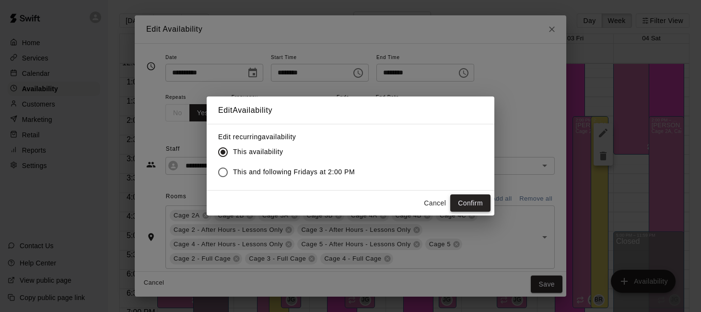
click at [465, 200] on button "Confirm" at bounding box center [470, 203] width 40 height 18
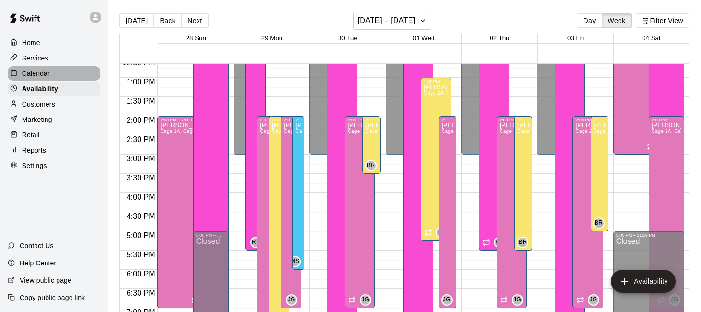
click at [66, 77] on div "Calendar" at bounding box center [54, 73] width 93 height 14
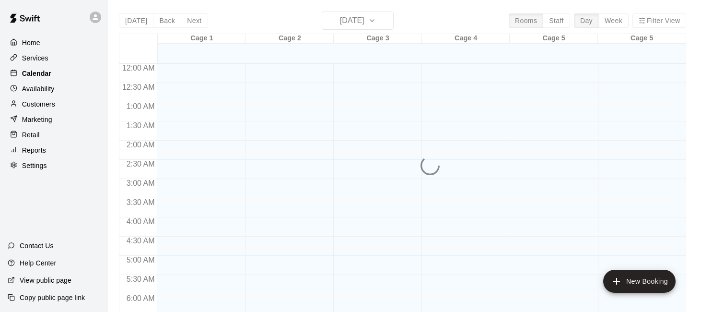
scroll to position [634, 0]
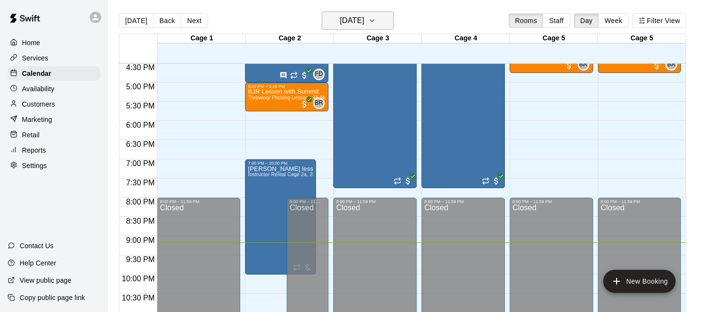
click at [365, 25] on h6 "[DATE]" at bounding box center [352, 20] width 24 height 13
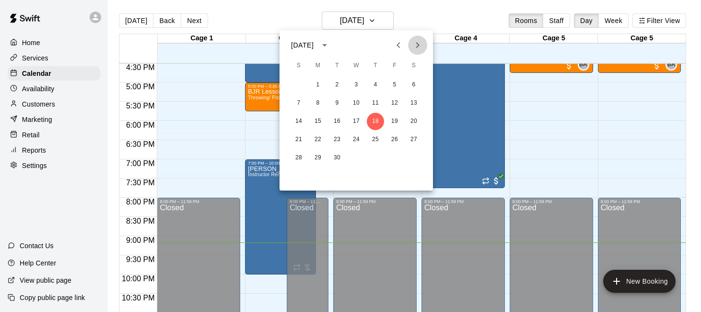
click at [421, 46] on icon "Next month" at bounding box center [418, 45] width 12 height 12
click at [378, 84] on button "2" at bounding box center [375, 84] width 17 height 17
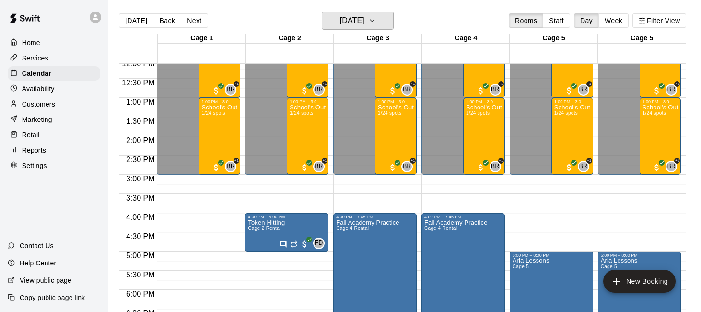
scroll to position [465, 0]
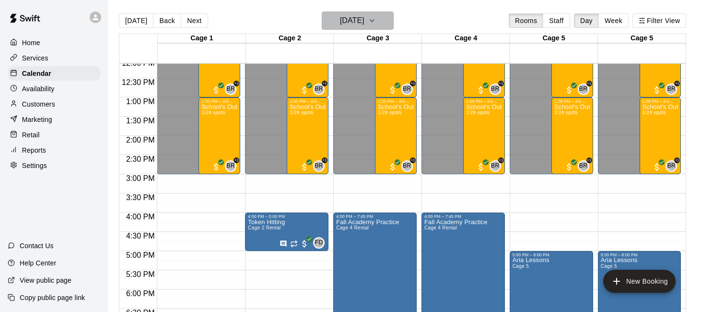
click at [390, 13] on button "[DATE]" at bounding box center [358, 21] width 72 height 18
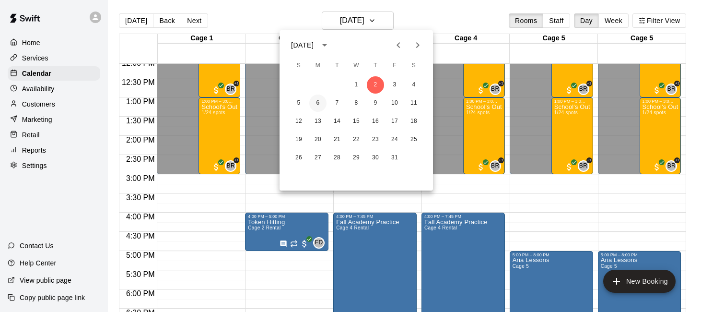
click at [321, 101] on button "6" at bounding box center [317, 102] width 17 height 17
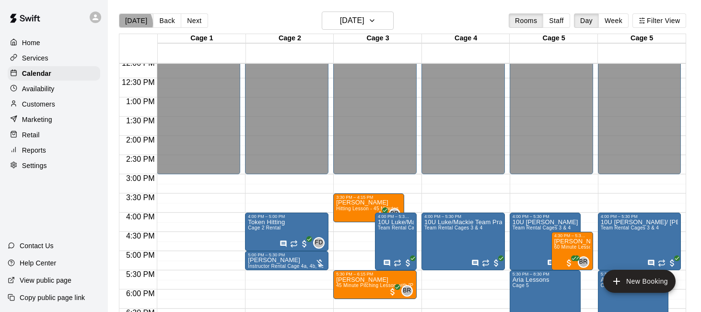
click at [133, 24] on button "[DATE]" at bounding box center [136, 20] width 35 height 14
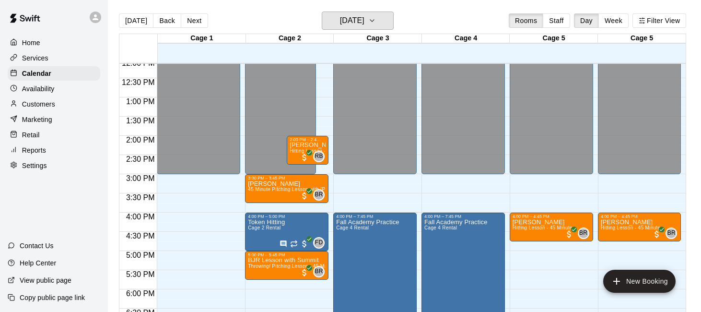
click at [365, 20] on h6 "[DATE]" at bounding box center [352, 20] width 24 height 13
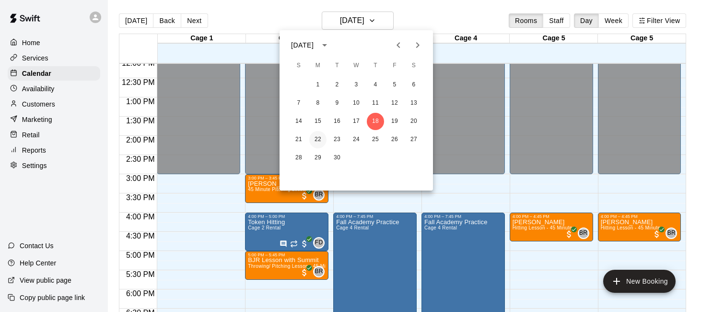
click at [318, 138] on button "22" at bounding box center [317, 139] width 17 height 17
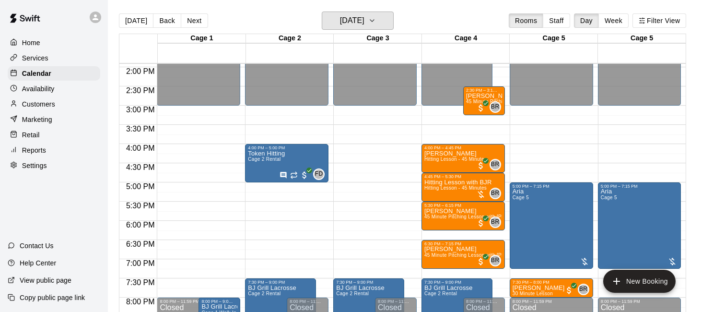
scroll to position [534, 0]
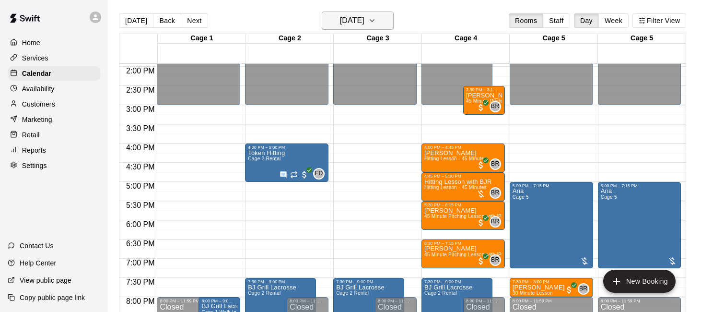
click at [374, 21] on icon "button" at bounding box center [372, 21] width 4 height 2
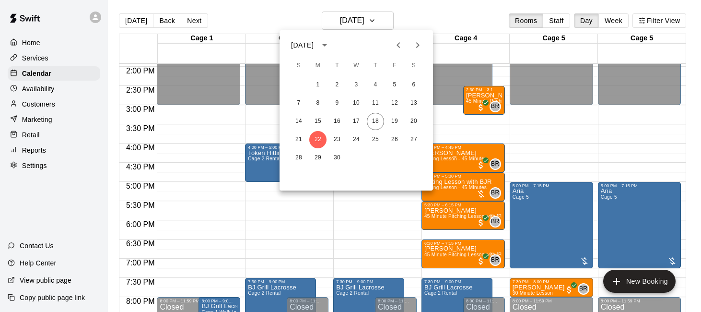
click at [411, 42] on button "Next month" at bounding box center [417, 44] width 19 height 19
click at [320, 97] on button "6" at bounding box center [317, 102] width 17 height 17
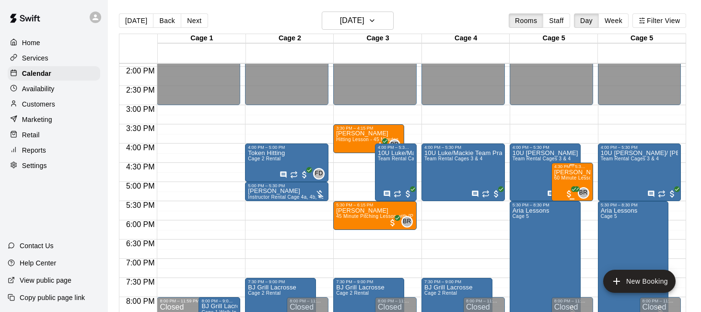
click at [566, 176] on span "60 Minute Lesson - with [PERSON_NAME] [PERSON_NAME]" at bounding box center [625, 177] width 141 height 5
click at [562, 181] on icon "edit" at bounding box center [564, 186] width 12 height 12
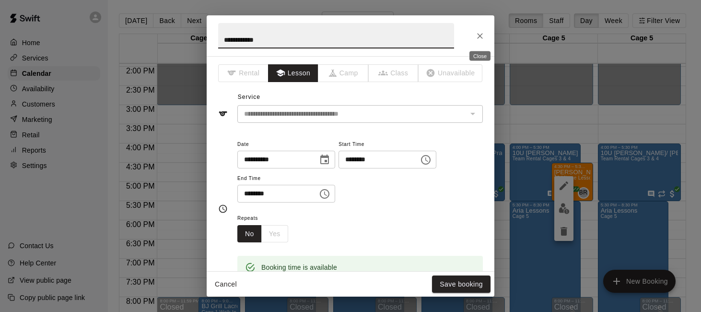
click at [474, 35] on button "Close" at bounding box center [480, 35] width 17 height 17
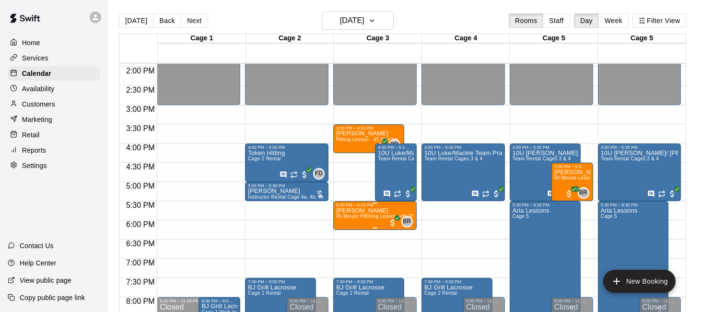
click at [362, 205] on div "5:30 PM – 6:15 PM" at bounding box center [375, 204] width 78 height 5
click at [345, 213] on icon "edit" at bounding box center [346, 212] width 9 height 9
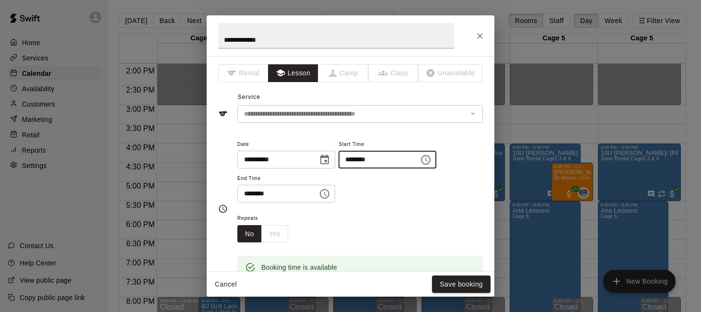
click at [353, 163] on input "********" at bounding box center [376, 160] width 74 height 18
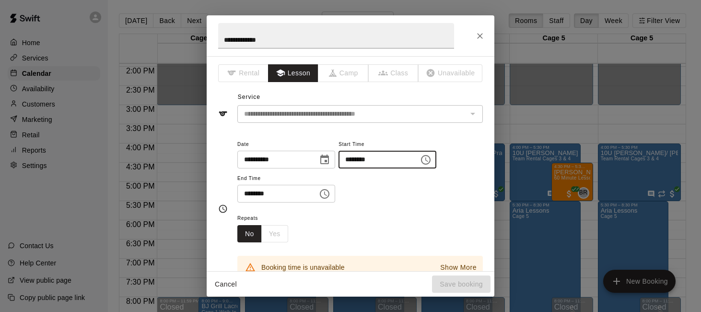
type input "********"
click at [248, 190] on input "********" at bounding box center [274, 194] width 74 height 18
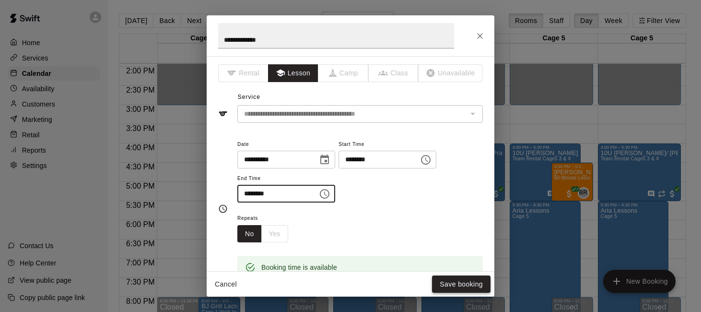
type input "********"
click at [450, 280] on button "Save booking" at bounding box center [461, 284] width 59 height 18
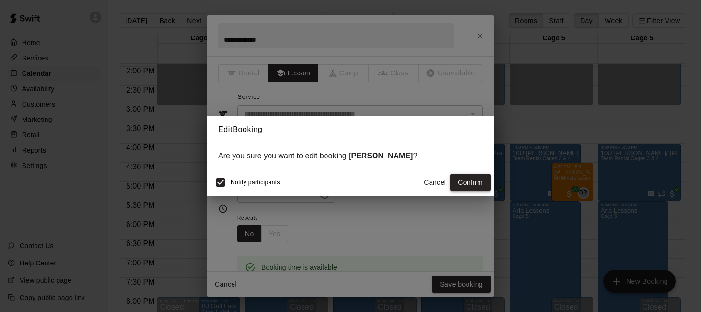
click at [466, 181] on button "Confirm" at bounding box center [470, 183] width 40 height 18
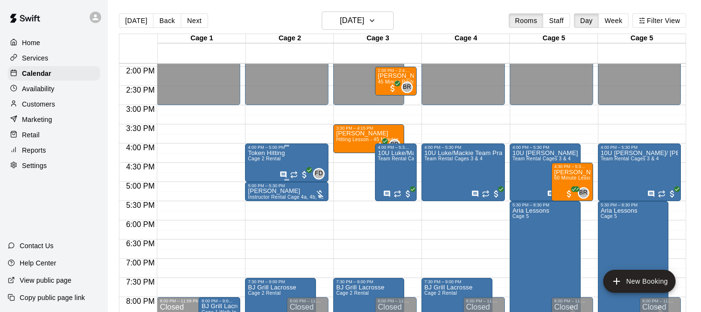
click at [289, 159] on div "Token Hitting Cage 2 Rental FD 0" at bounding box center [287, 306] width 78 height 312
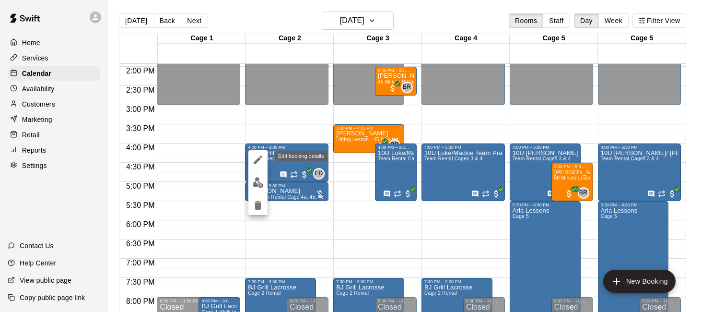
click at [253, 157] on icon "edit" at bounding box center [258, 160] width 12 height 12
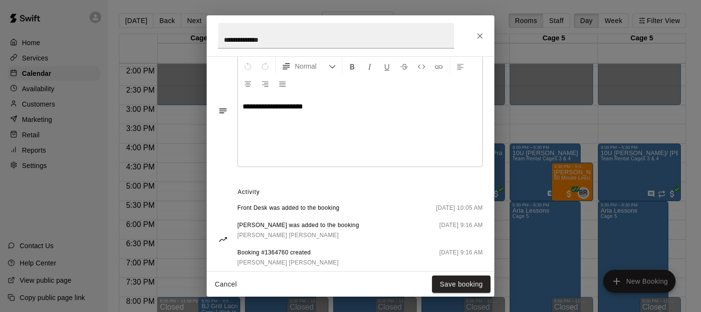
scroll to position [390, 0]
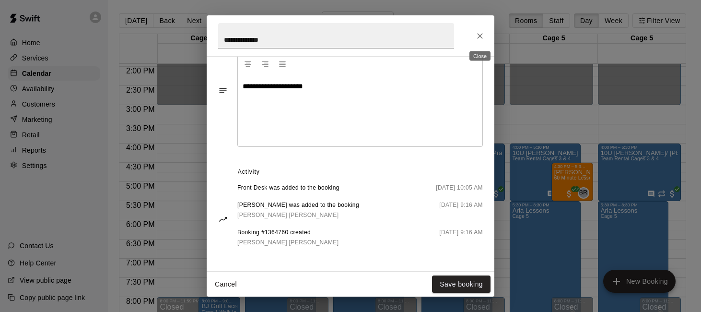
click at [479, 35] on icon "Close" at bounding box center [480, 36] width 10 height 10
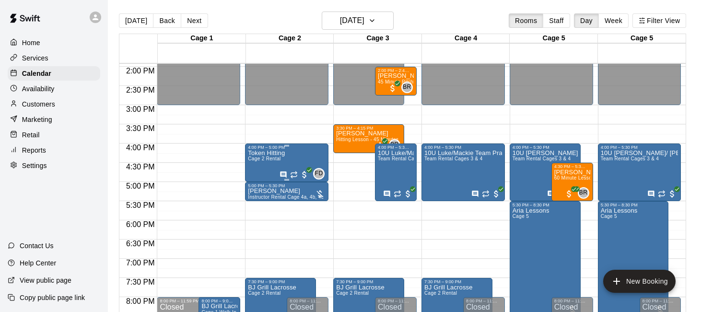
click at [282, 153] on p "Token Hitting" at bounding box center [266, 153] width 37 height 0
click at [257, 208] on icon "delete" at bounding box center [258, 208] width 7 height 9
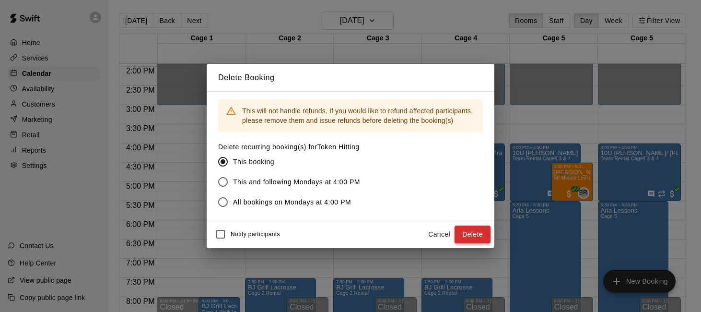
click at [473, 234] on button "Delete" at bounding box center [473, 234] width 36 height 18
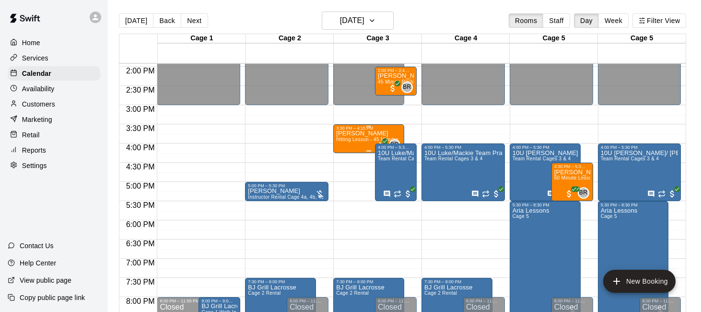
click at [352, 140] on span "Hitting Lesson - 45 Minutes" at bounding box center [367, 139] width 62 height 5
click at [344, 154] on button "edit" at bounding box center [346, 147] width 19 height 19
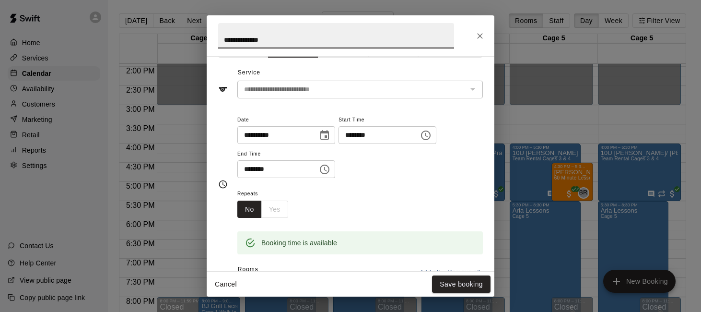
scroll to position [128, 0]
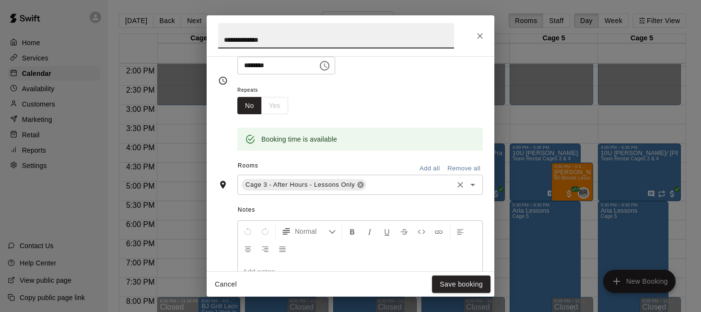
click at [360, 186] on icon at bounding box center [361, 185] width 8 height 8
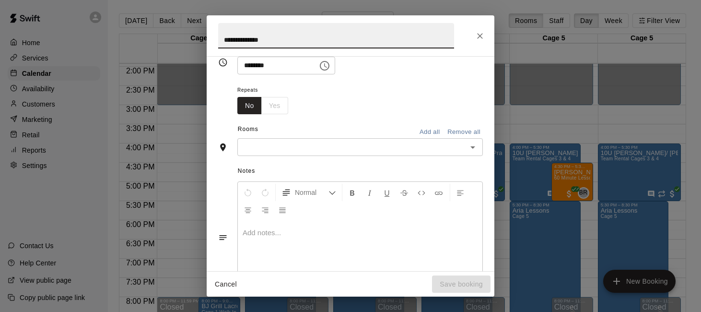
scroll to position [110, 0]
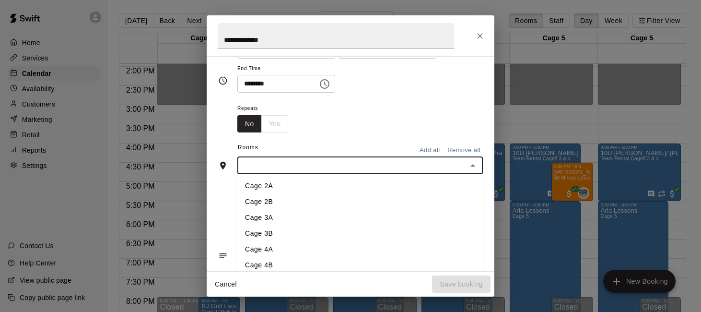
click at [356, 170] on input "text" at bounding box center [352, 165] width 224 height 12
click at [348, 186] on li "Cage 2A" at bounding box center [360, 186] width 246 height 16
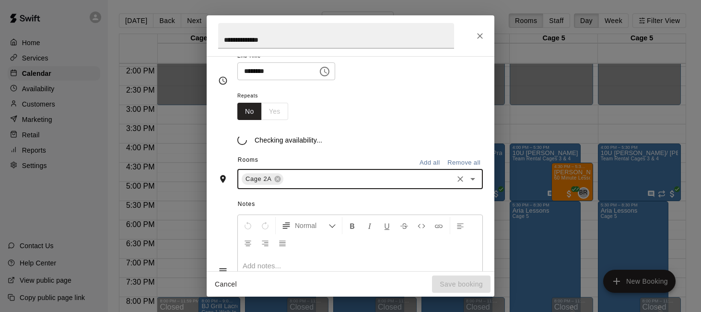
scroll to position [128, 0]
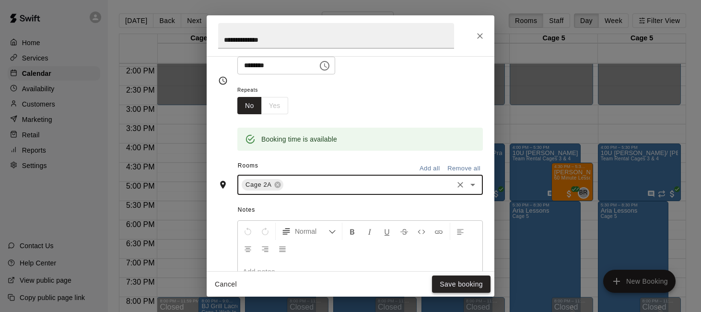
click at [446, 285] on button "Save booking" at bounding box center [461, 284] width 59 height 18
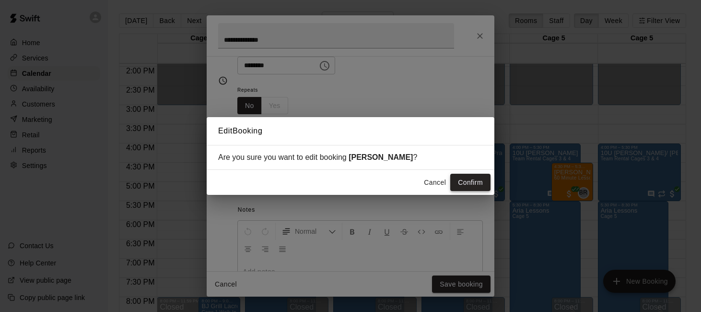
click at [473, 189] on button "Confirm" at bounding box center [470, 183] width 40 height 18
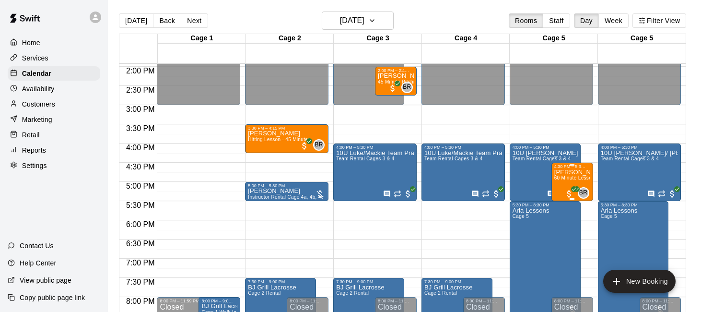
click at [562, 177] on icon "edit" at bounding box center [564, 180] width 12 height 12
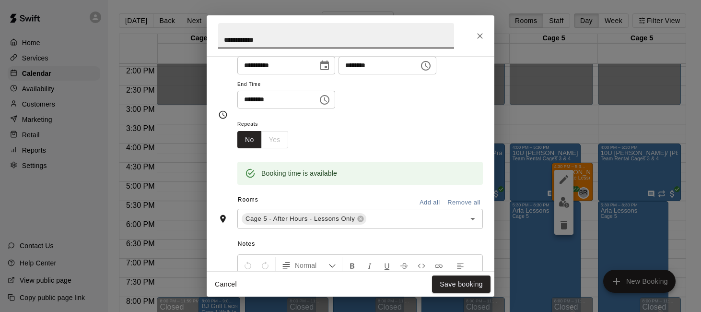
scroll to position [159, 0]
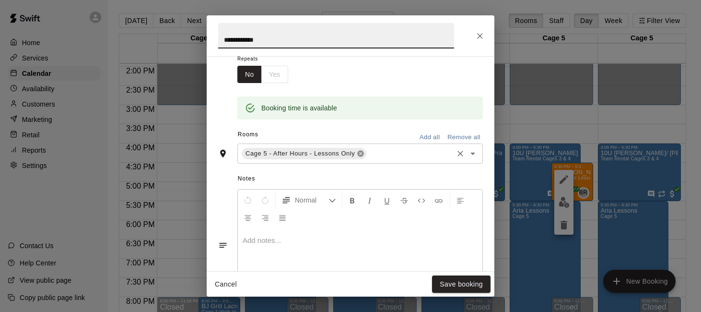
click at [363, 154] on icon at bounding box center [361, 154] width 6 height 6
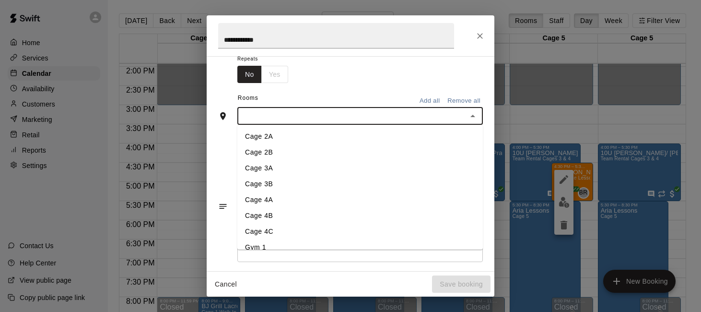
click at [361, 118] on input "text" at bounding box center [352, 116] width 224 height 12
click at [325, 151] on li "Cage 2B" at bounding box center [360, 152] width 246 height 16
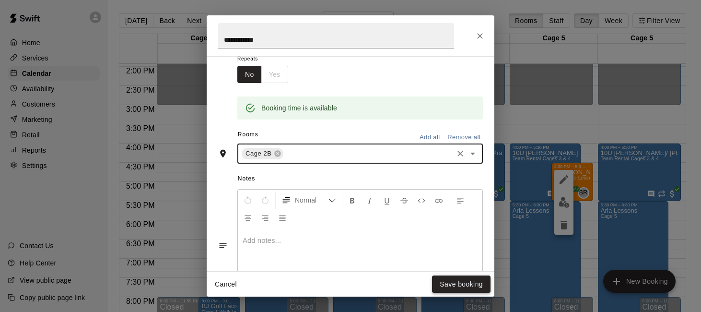
click at [444, 277] on button "Save booking" at bounding box center [461, 284] width 59 height 18
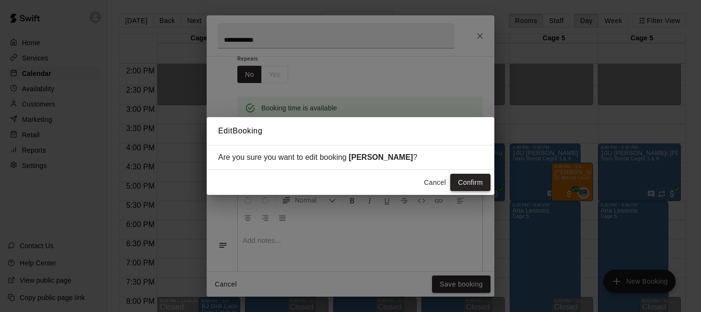
click at [467, 180] on button "Confirm" at bounding box center [470, 183] width 40 height 18
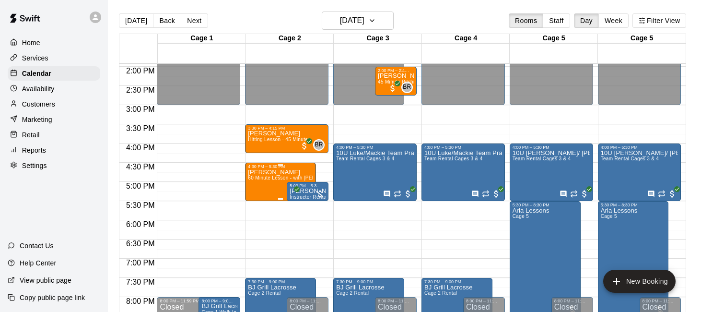
click at [261, 172] on p "[PERSON_NAME]" at bounding box center [280, 172] width 65 height 0
click at [258, 183] on icon "edit" at bounding box center [258, 182] width 9 height 9
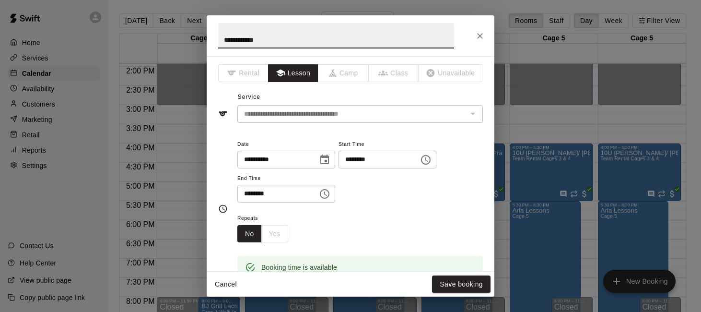
click at [353, 161] on input "********" at bounding box center [376, 160] width 74 height 18
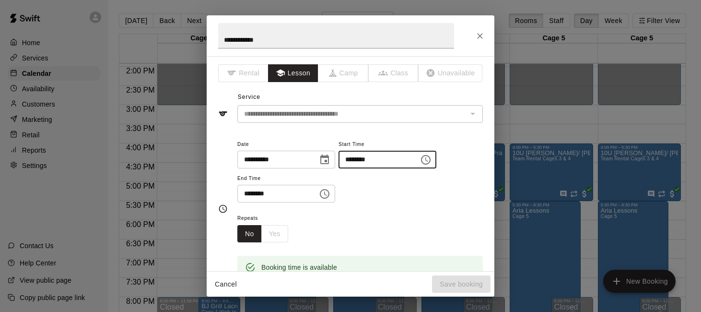
type input "********"
click at [248, 195] on input "********" at bounding box center [274, 194] width 74 height 18
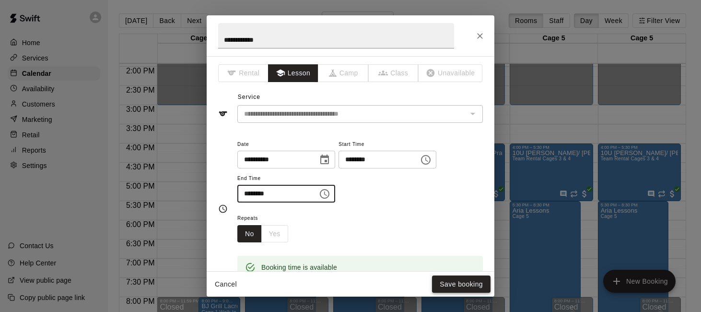
type input "********"
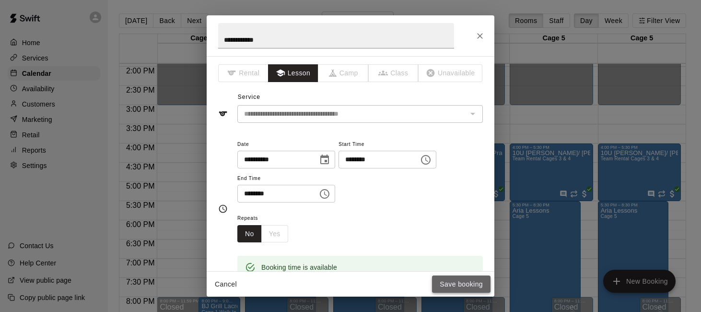
click at [451, 278] on button "Save booking" at bounding box center [461, 284] width 59 height 18
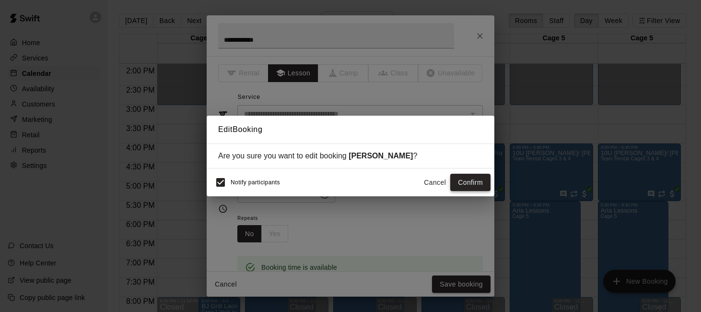
click at [469, 177] on button "Confirm" at bounding box center [470, 183] width 40 height 18
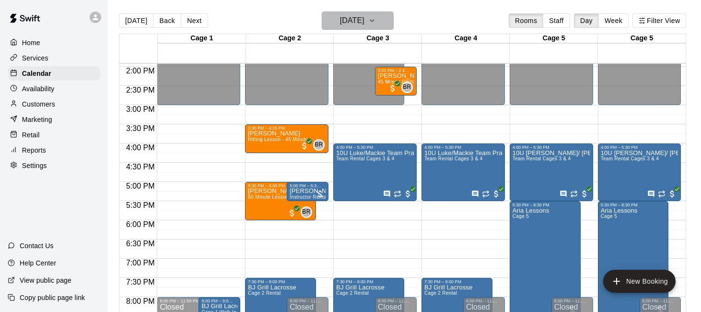
click at [376, 23] on icon "button" at bounding box center [372, 21] width 8 height 12
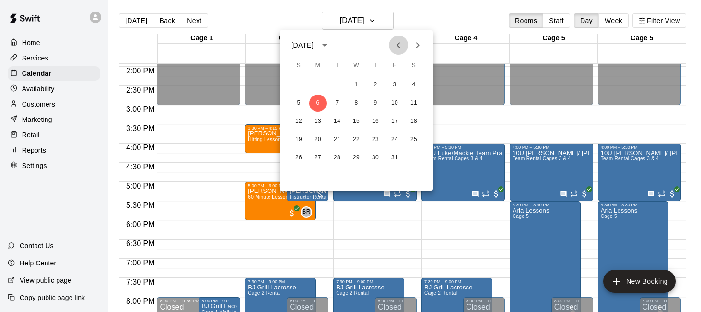
click at [403, 47] on icon "Previous month" at bounding box center [399, 45] width 12 height 12
click at [320, 157] on button "29" at bounding box center [317, 157] width 17 height 17
